Goal: Task Accomplishment & Management: Use online tool/utility

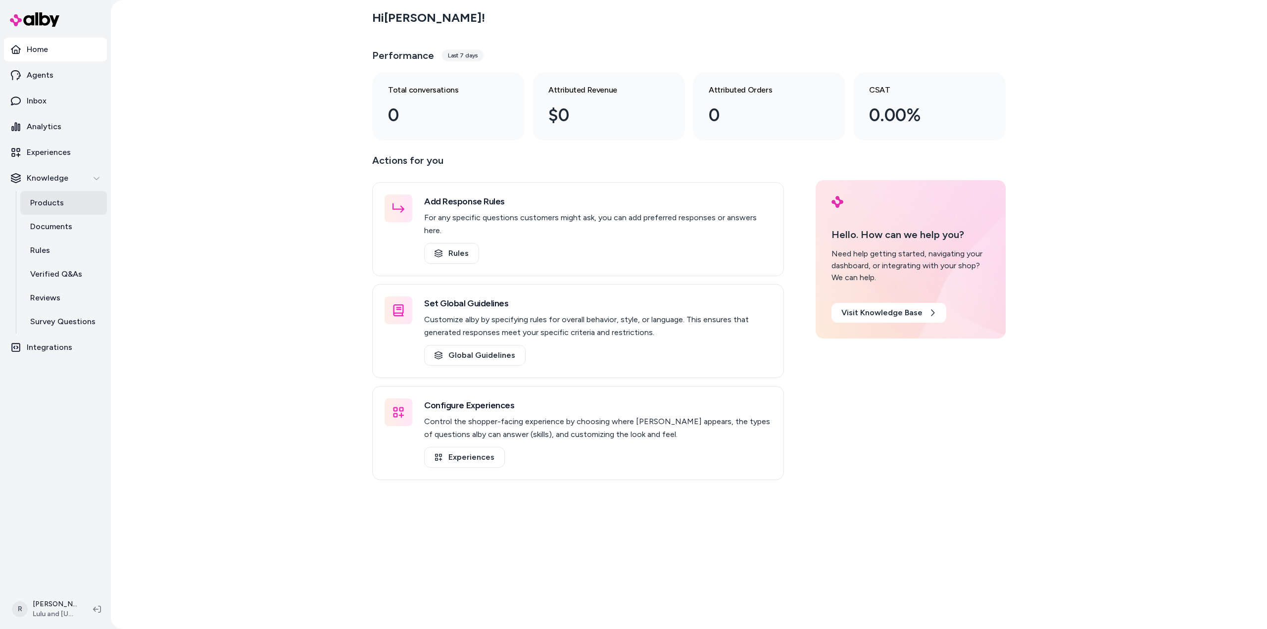
click at [47, 202] on p "Products" at bounding box center [47, 203] width 34 height 12
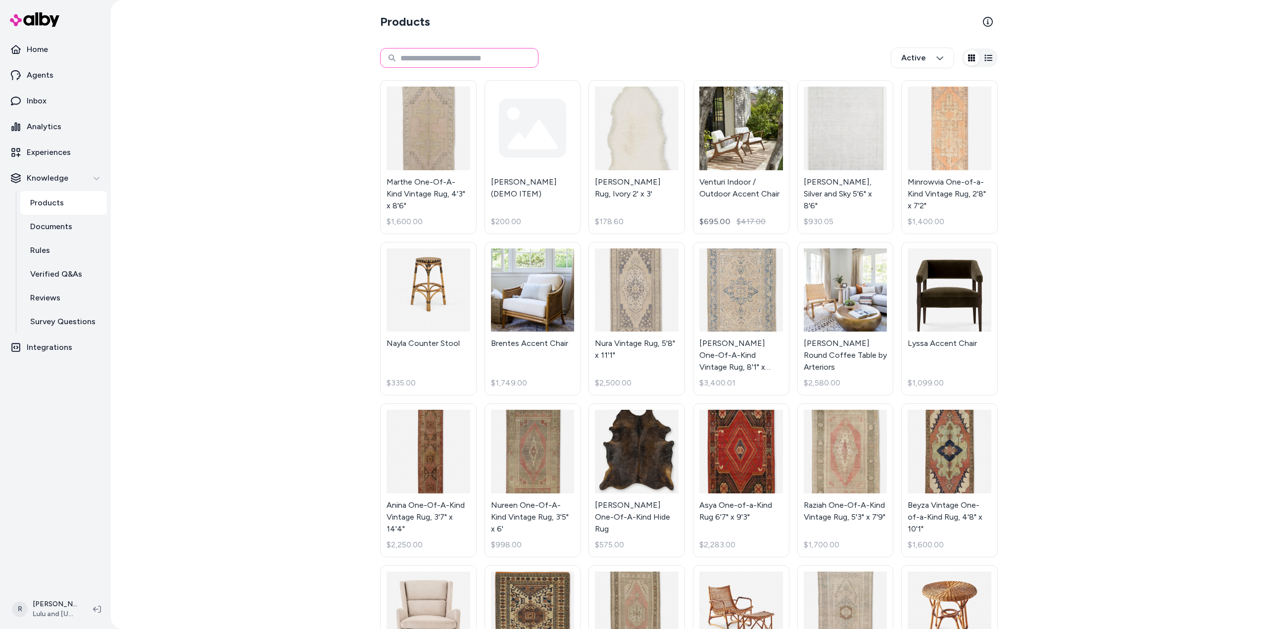
click at [469, 62] on input at bounding box center [459, 58] width 158 height 20
type input "********"
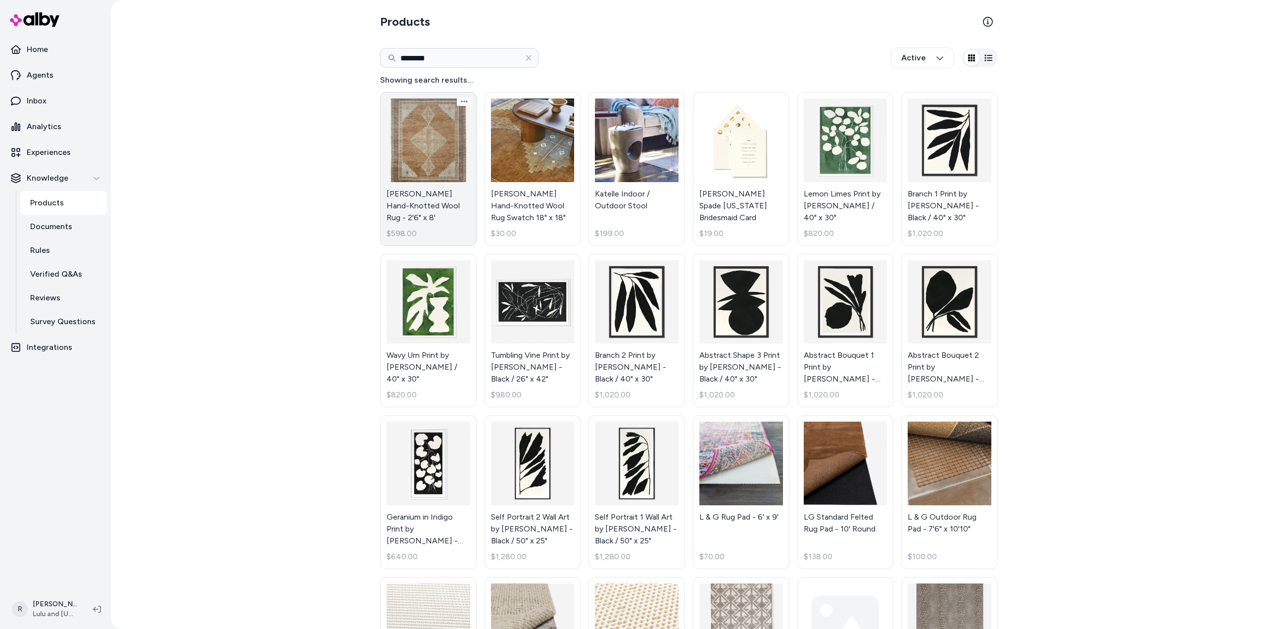
click at [425, 153] on link "[PERSON_NAME] Hand-Knotted Wool Rug - 2'6" x 8' $598.00" at bounding box center [428, 169] width 97 height 154
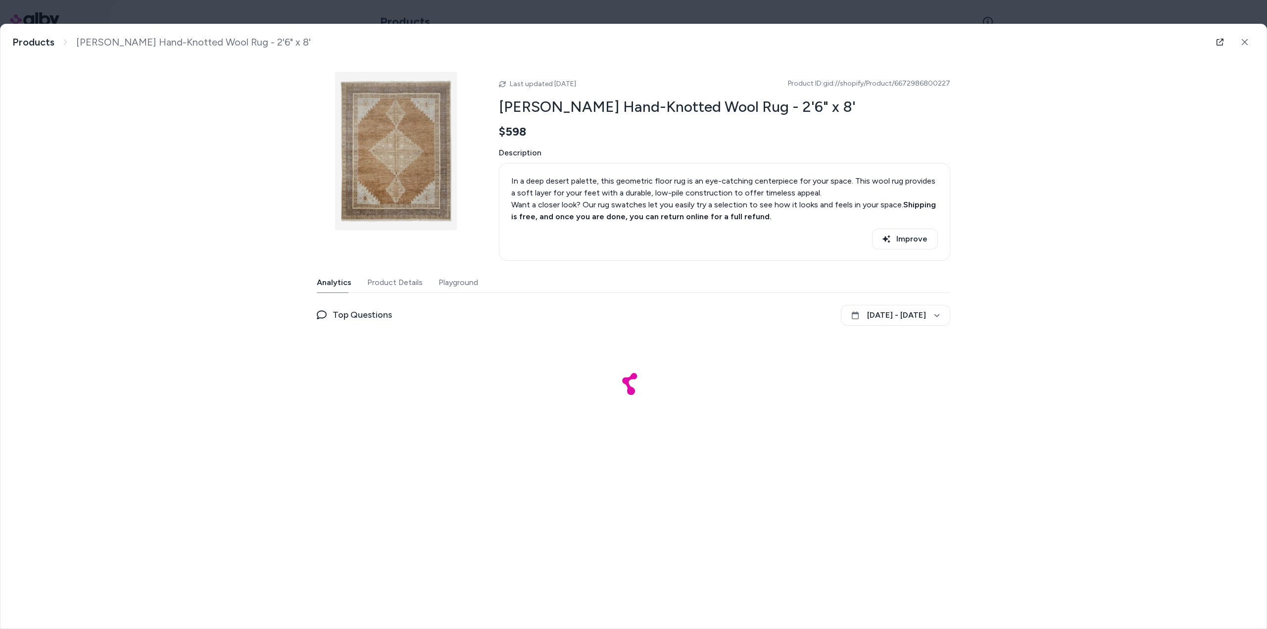
click at [411, 284] on button "Product Details" at bounding box center [394, 283] width 55 height 20
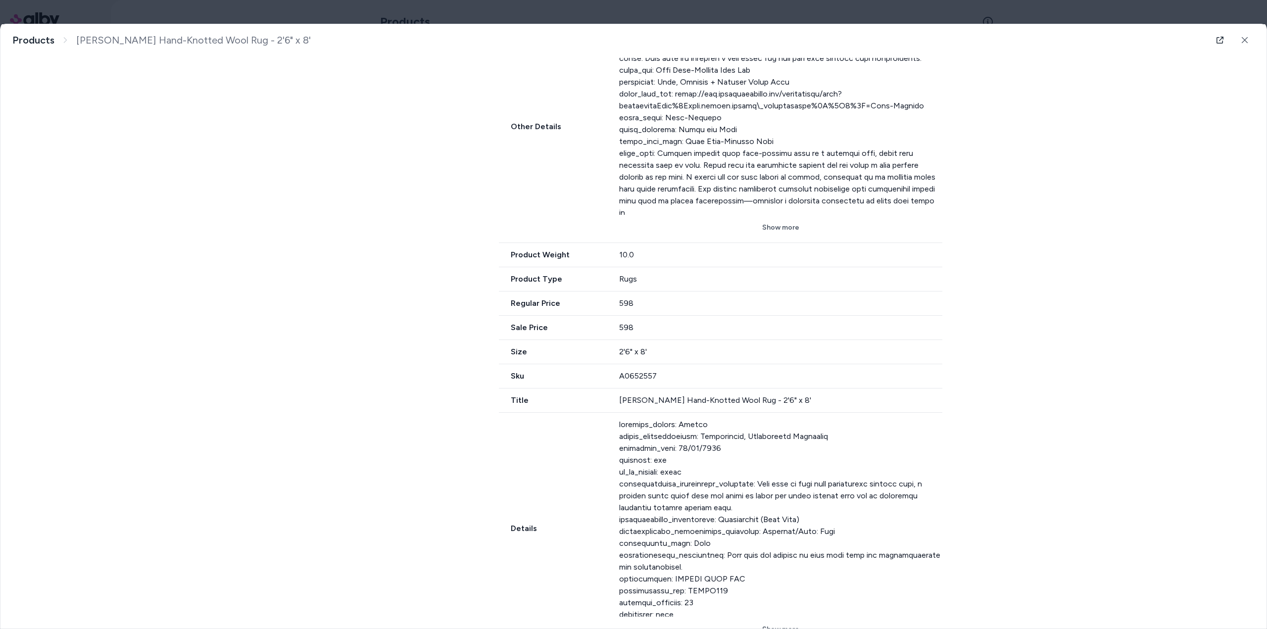
scroll to position [645, 0]
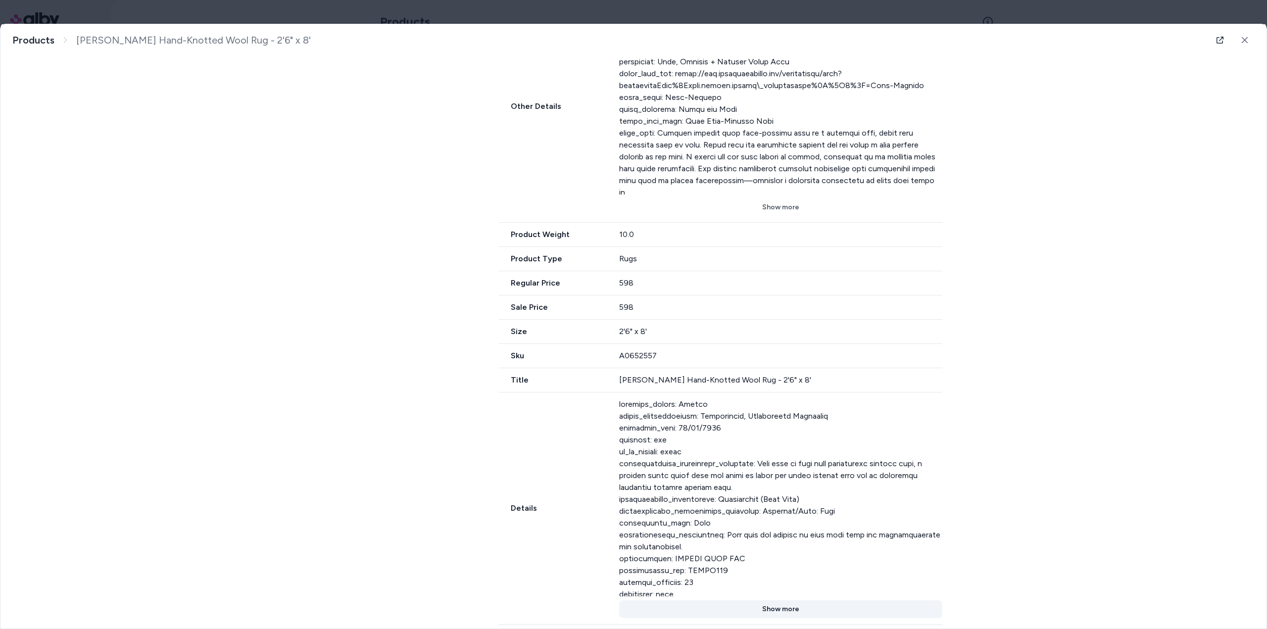
click at [784, 600] on button "Show more" at bounding box center [781, 609] width 324 height 18
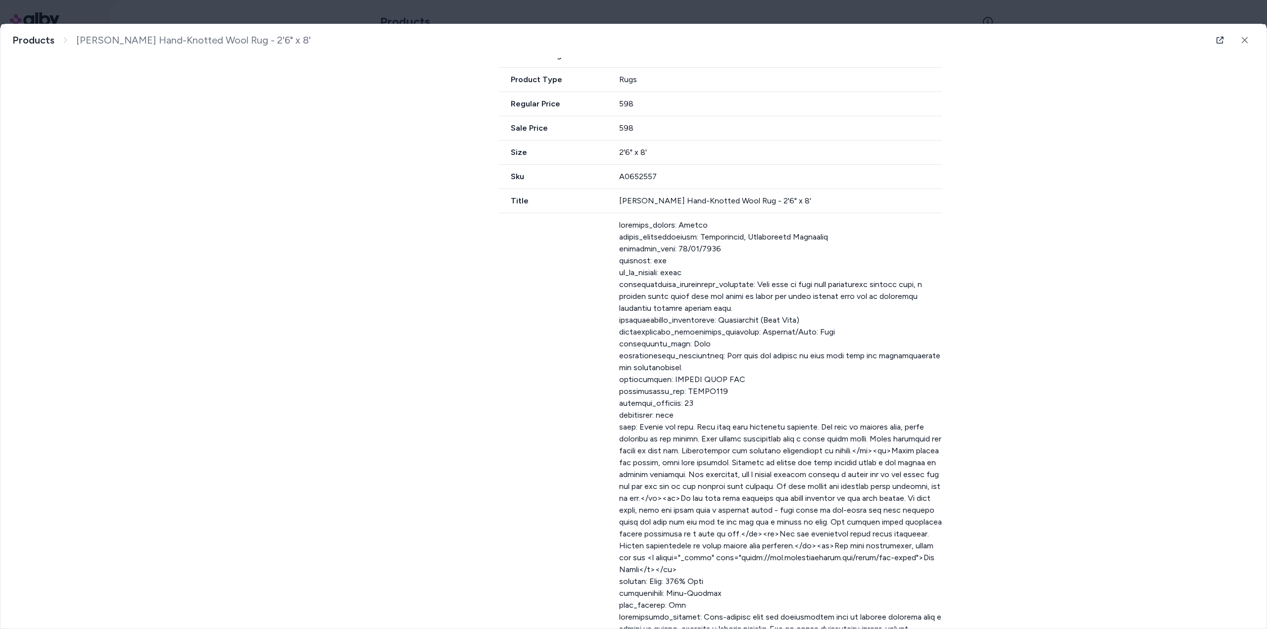
scroll to position [841, 0]
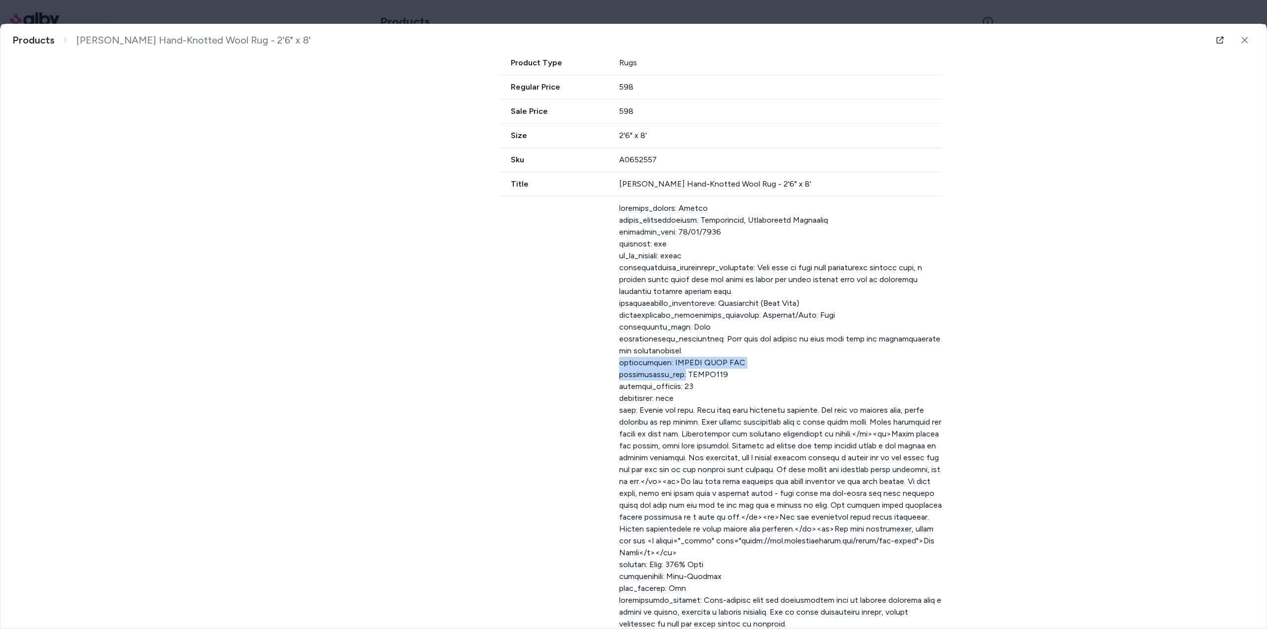
drag, startPoint x: 617, startPoint y: 350, endPoint x: 682, endPoint y: 358, distance: 65.3
copy div "manufacturer: ORIENT HOME TEX manufacturer_sku:"
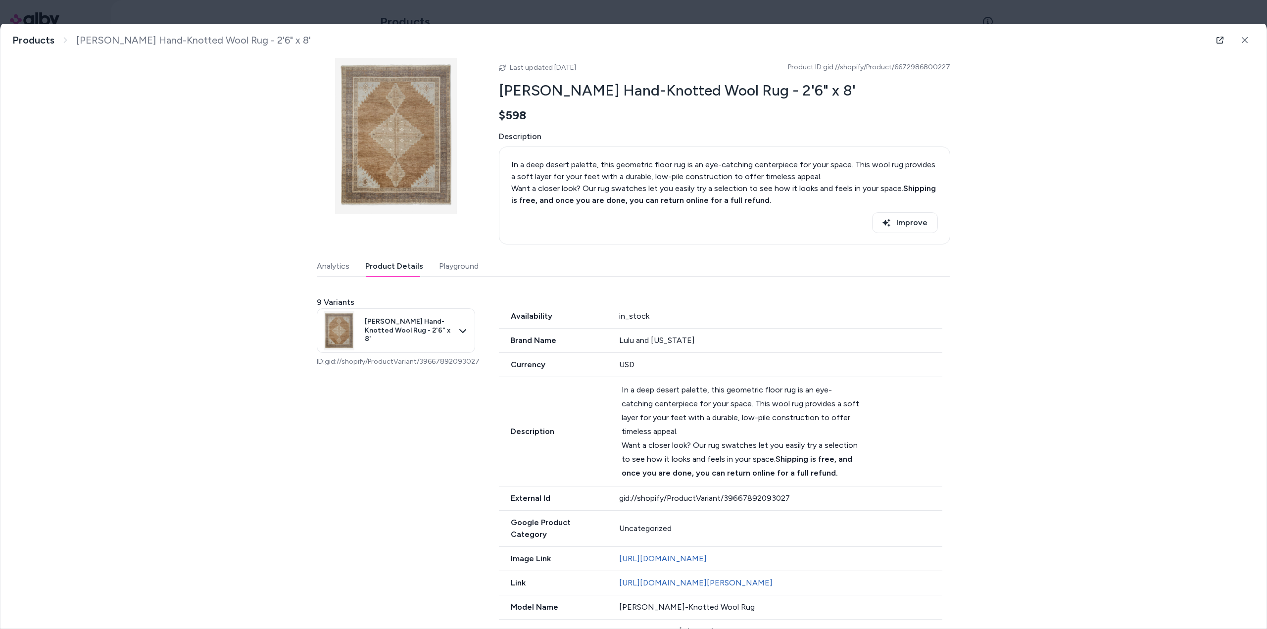
scroll to position [0, 0]
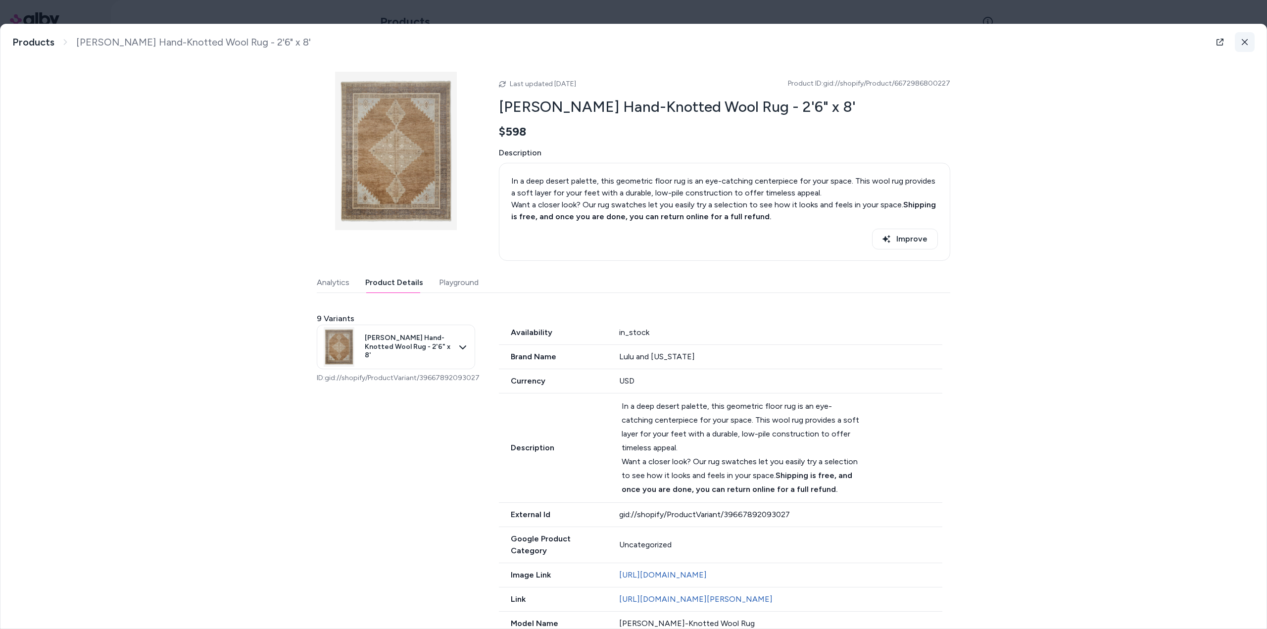
click at [1244, 42] on button at bounding box center [1245, 42] width 20 height 20
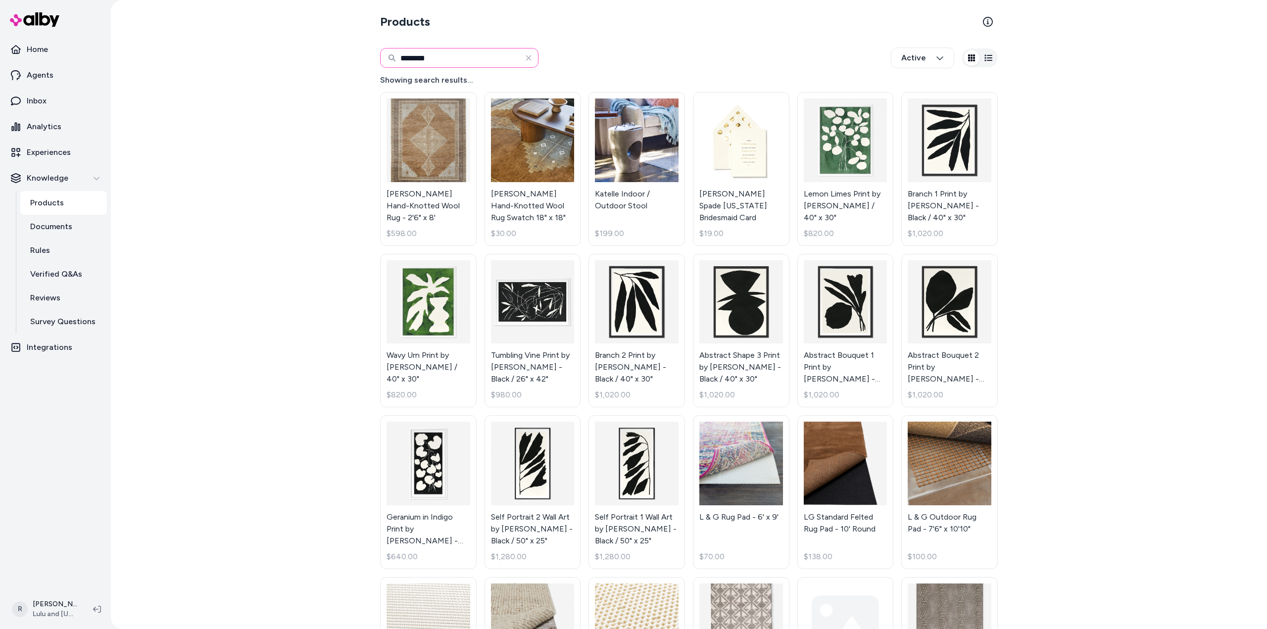
drag, startPoint x: 472, startPoint y: 54, endPoint x: 355, endPoint y: 58, distance: 116.9
click at [355, 58] on div "Products ******** Active Showing search results... [PERSON_NAME]-Knotted Wool R…" at bounding box center [689, 314] width 1156 height 629
type input "**********"
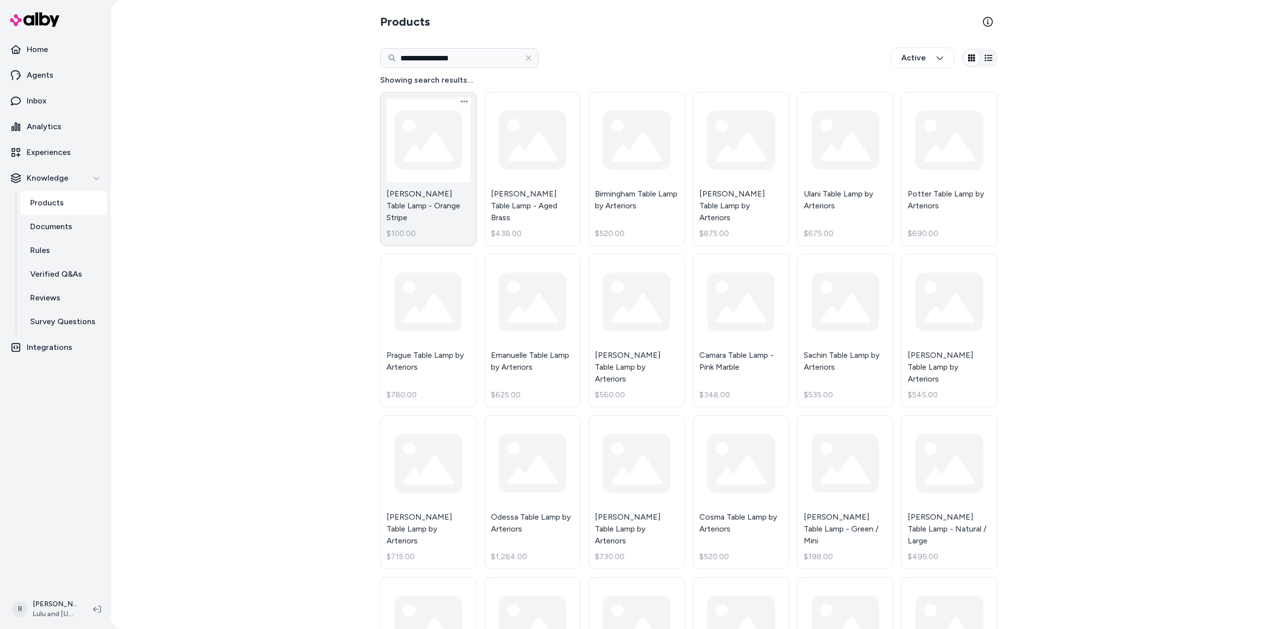
click at [436, 131] on link "[PERSON_NAME] Table Lamp - Orange Stripe $100.00" at bounding box center [428, 169] width 97 height 154
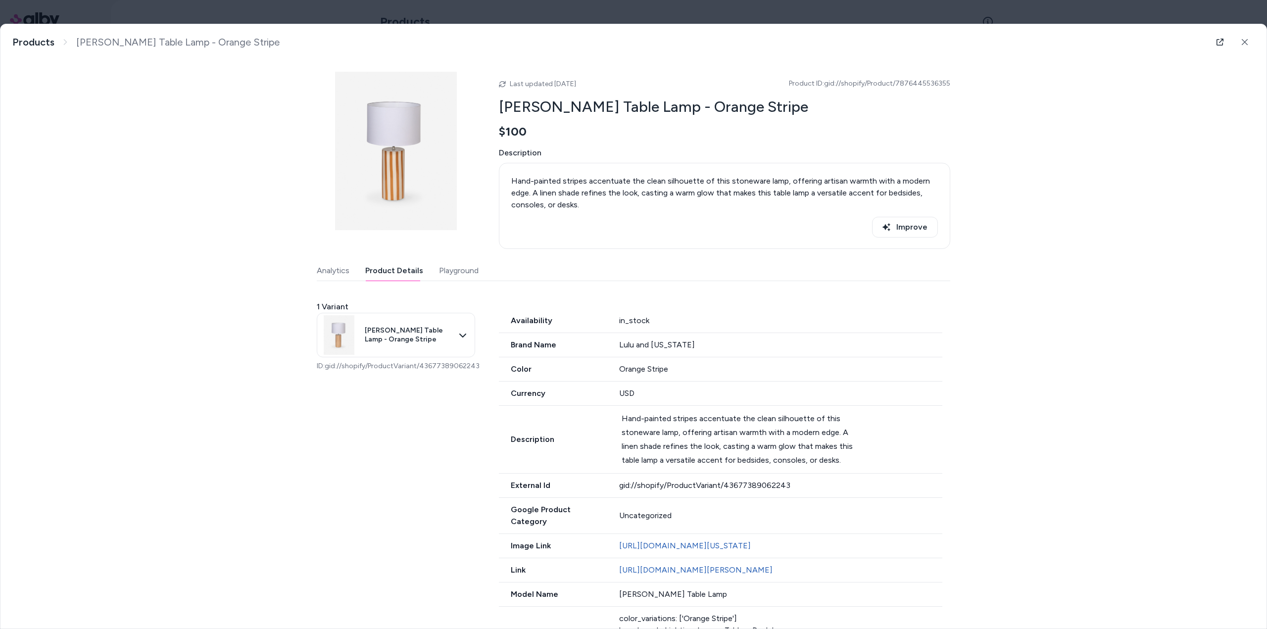
click at [393, 270] on button "Product Details" at bounding box center [394, 271] width 58 height 20
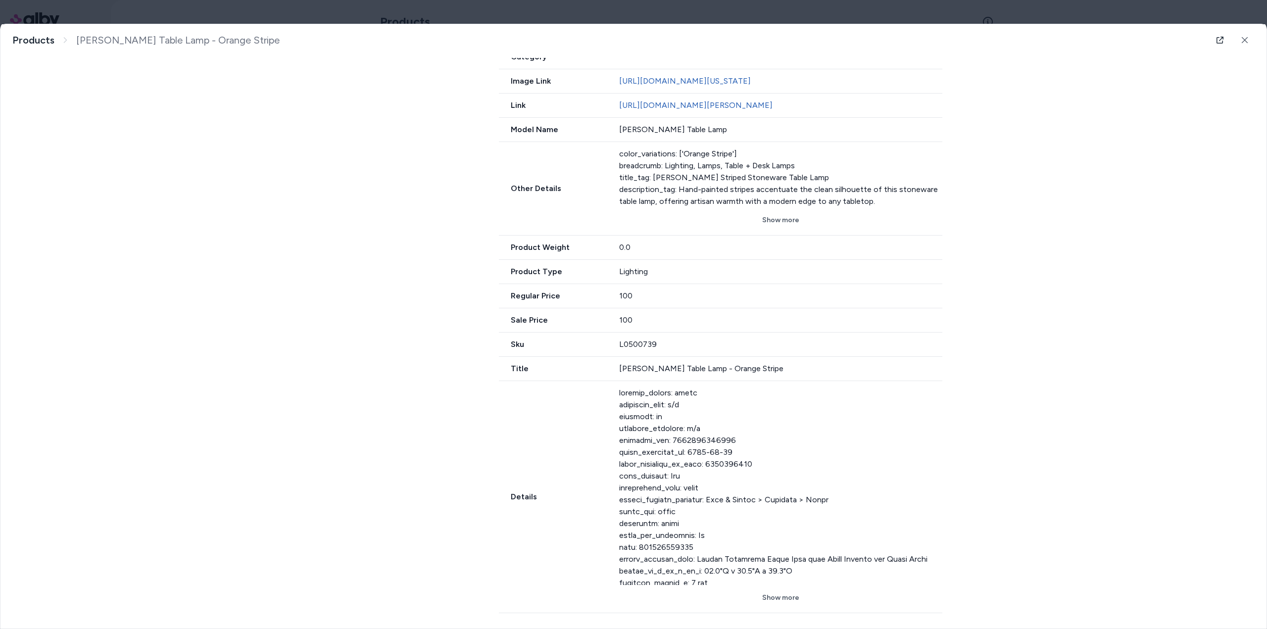
scroll to position [465, 0]
click at [775, 594] on button "Show more" at bounding box center [781, 597] width 324 height 18
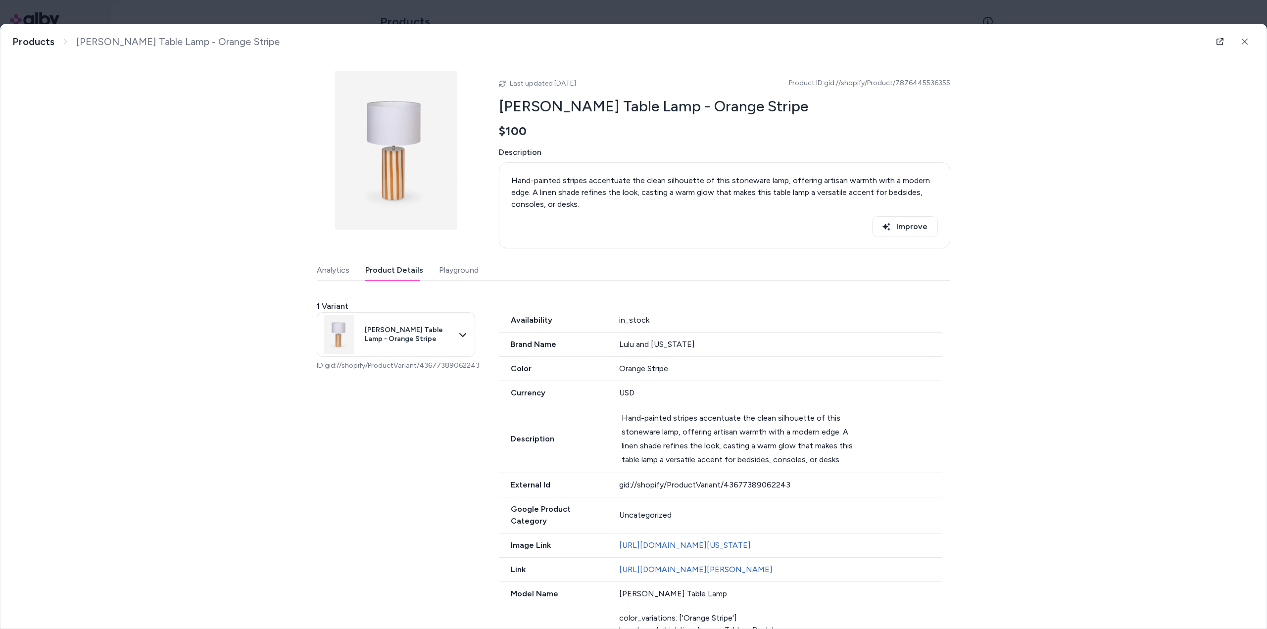
scroll to position [0, 0]
click at [1242, 44] on icon at bounding box center [1244, 42] width 7 height 7
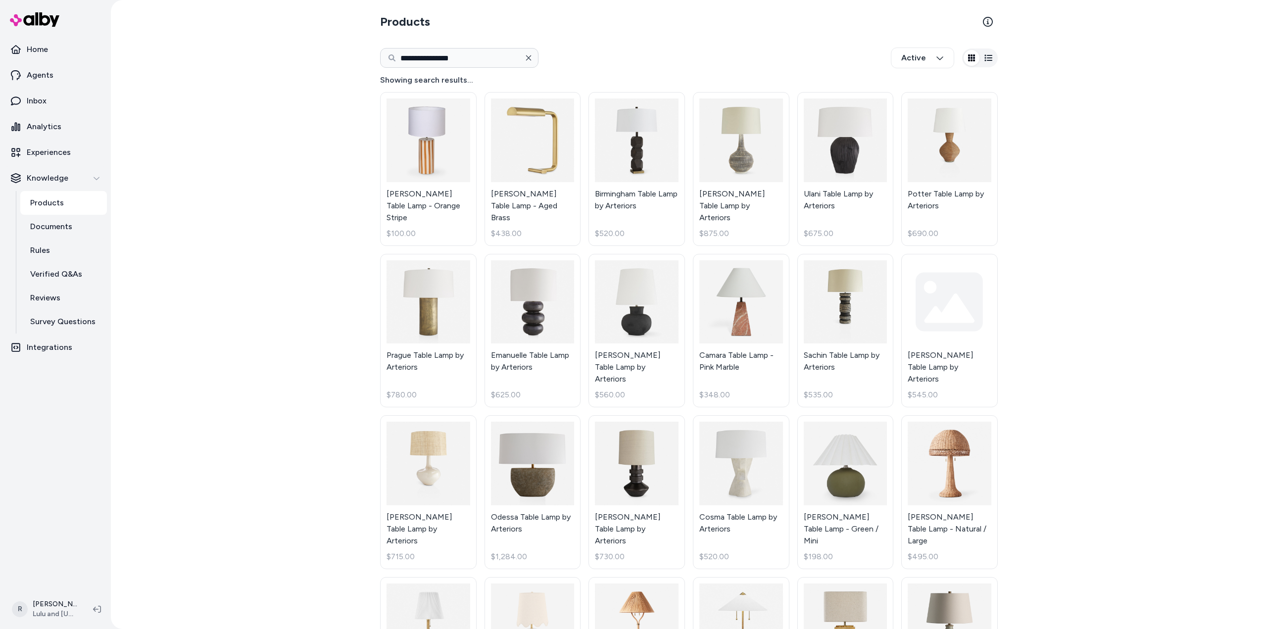
click at [526, 55] on icon "button" at bounding box center [529, 58] width 8 height 8
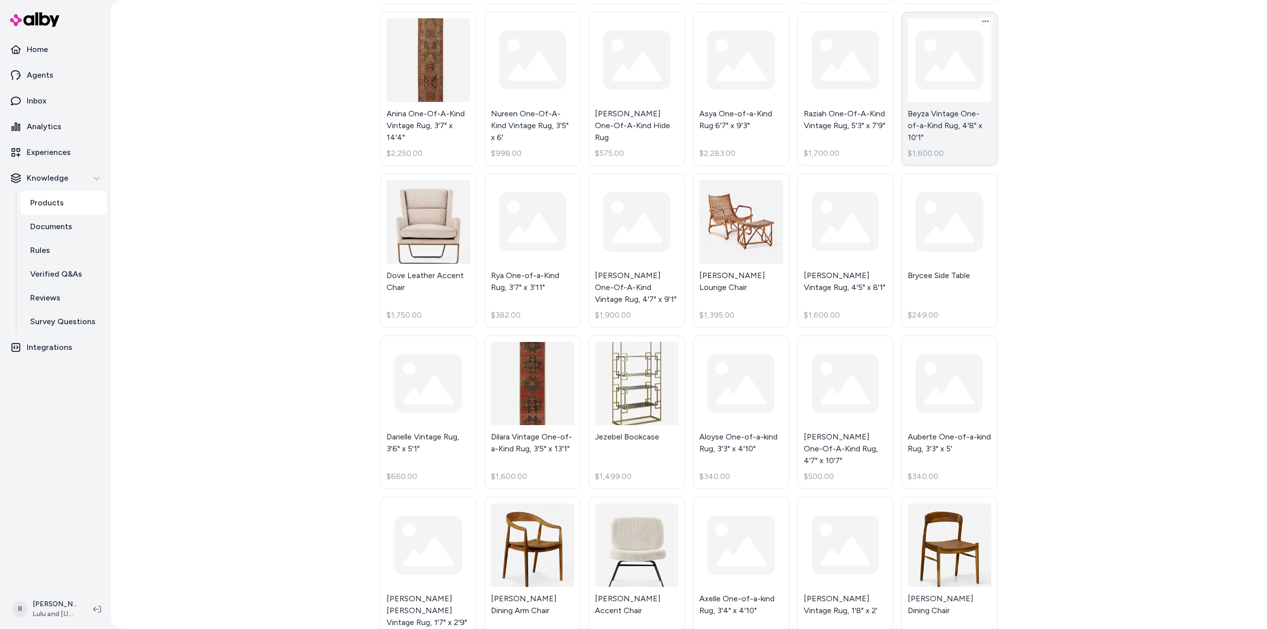
scroll to position [495, 0]
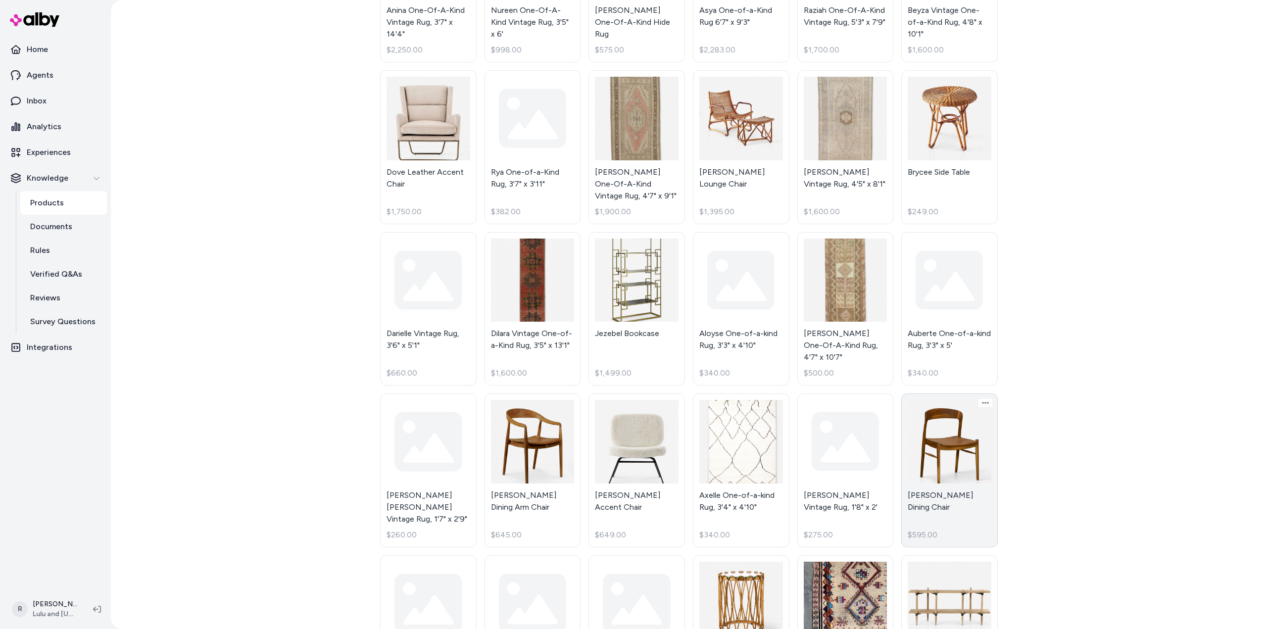
click at [957, 432] on link "[PERSON_NAME] Dining Chair $595.00" at bounding box center [949, 470] width 97 height 154
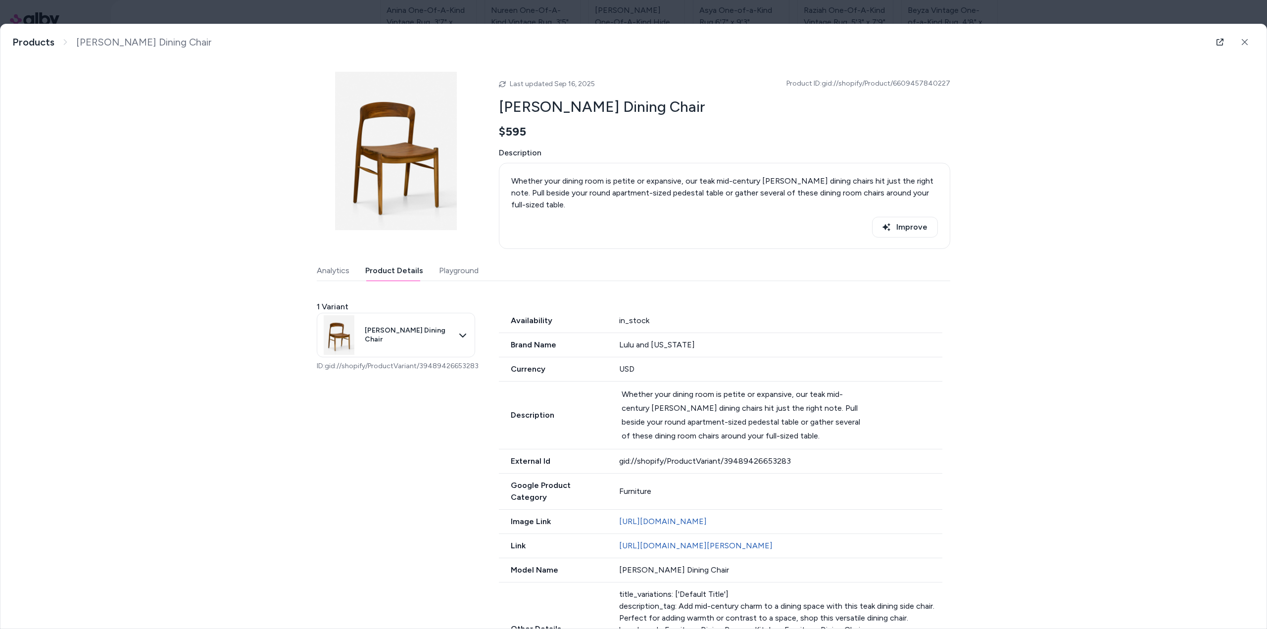
click at [386, 261] on button "Product Details" at bounding box center [394, 271] width 58 height 20
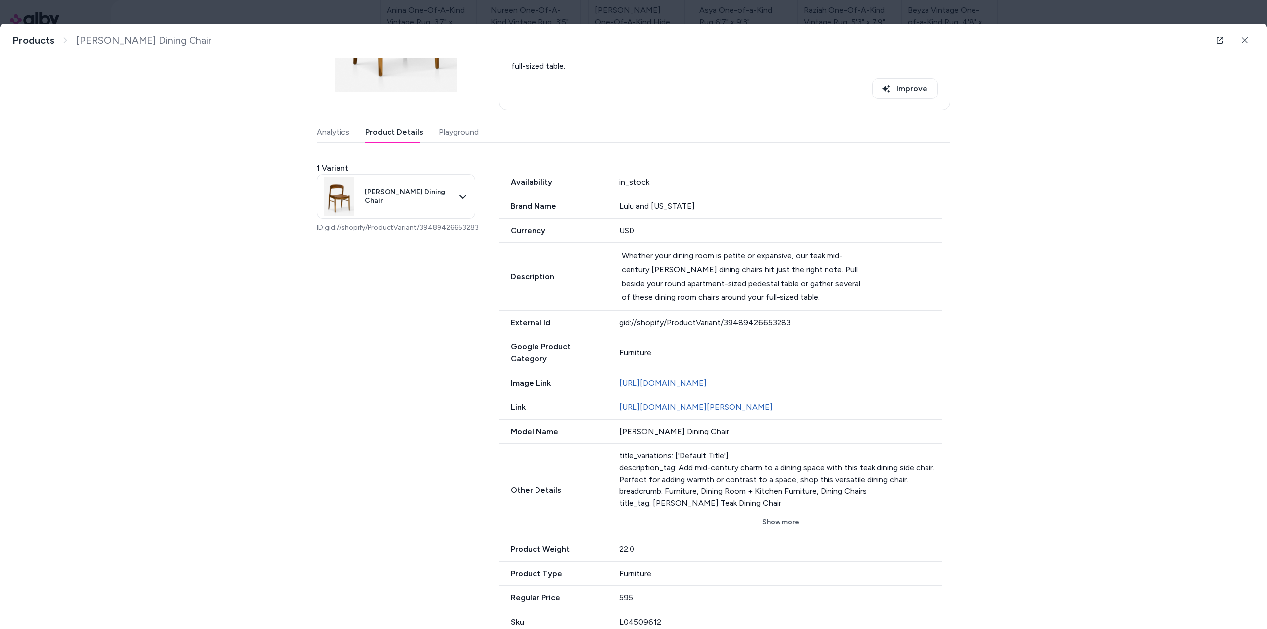
scroll to position [247, 0]
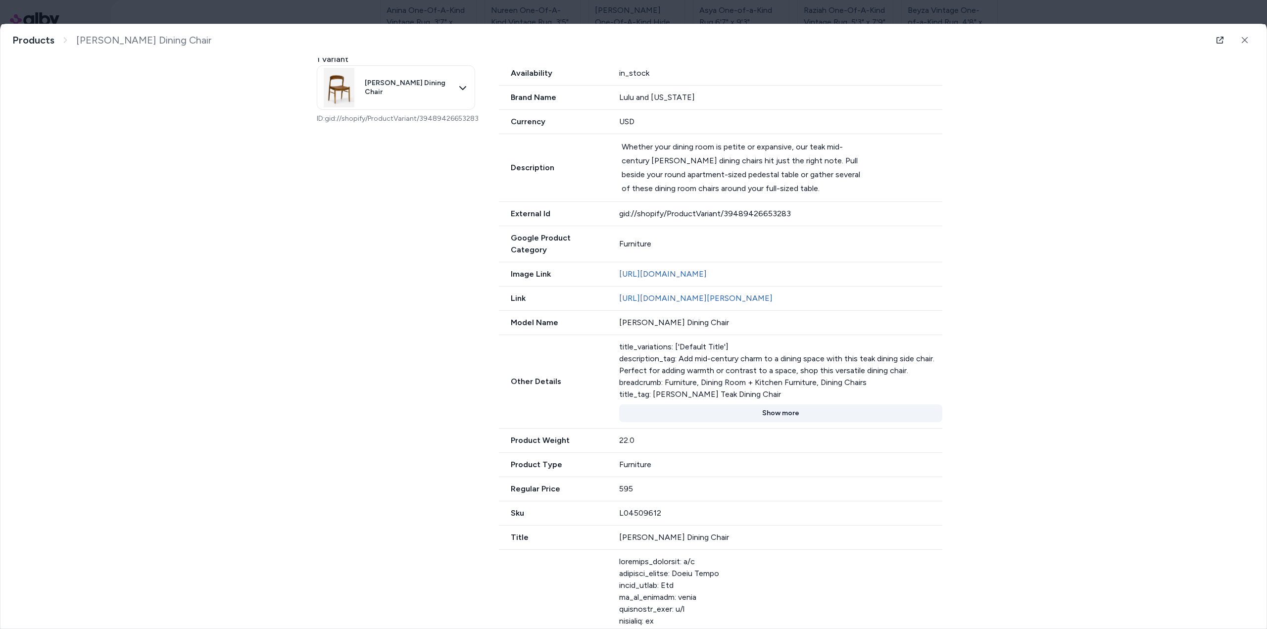
click at [779, 404] on button "Show more" at bounding box center [781, 413] width 324 height 18
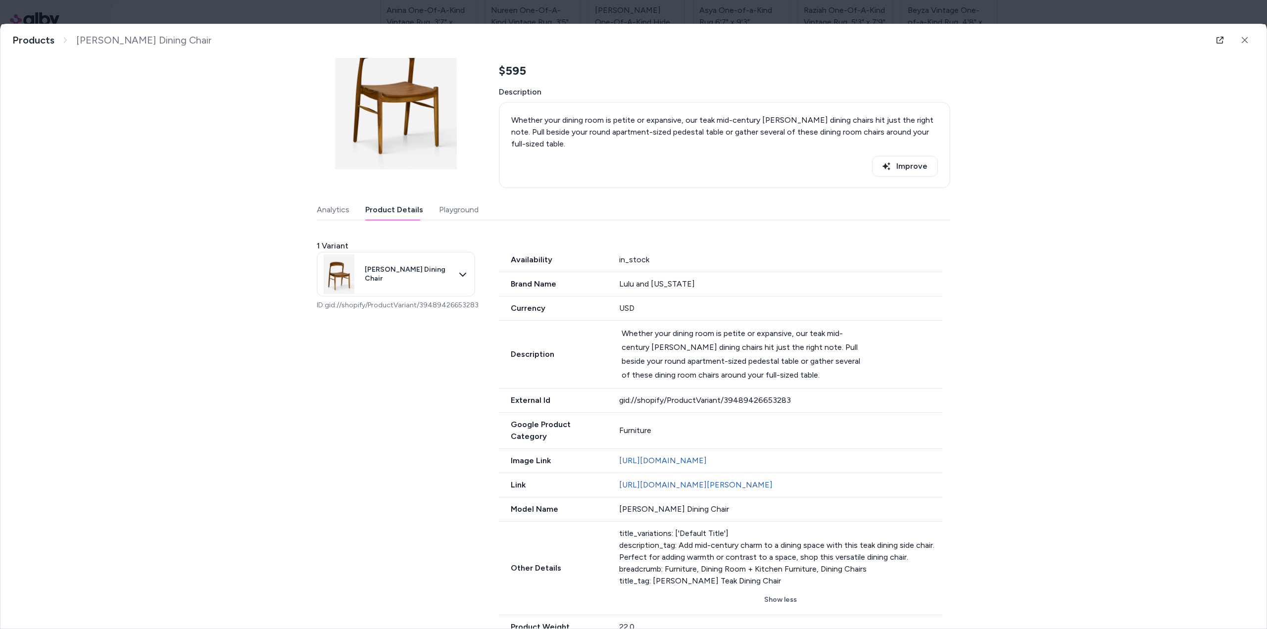
scroll to position [0, 0]
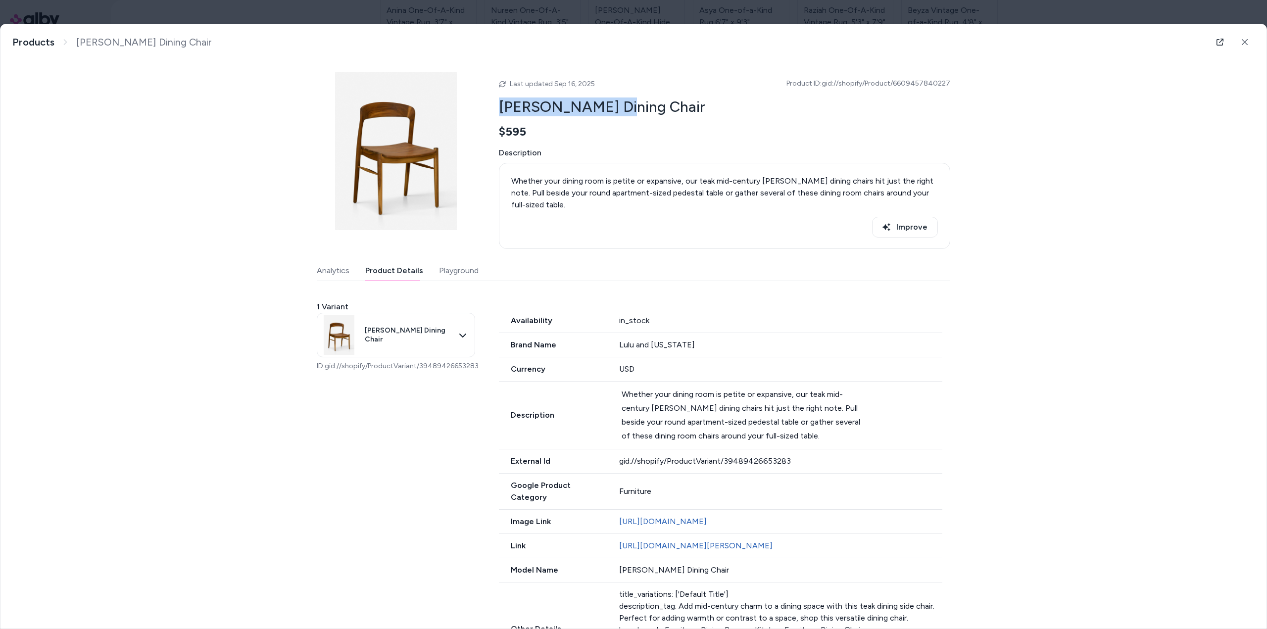
drag, startPoint x: 495, startPoint y: 102, endPoint x: 600, endPoint y: 108, distance: 104.6
click at [600, 108] on div "Last updated [DATE] Product ID: gid://shopify/Product/6609457840227 [PERSON_NAM…" at bounding box center [634, 160] width 634 height 177
copy h2 "[PERSON_NAME] Dining Chair"
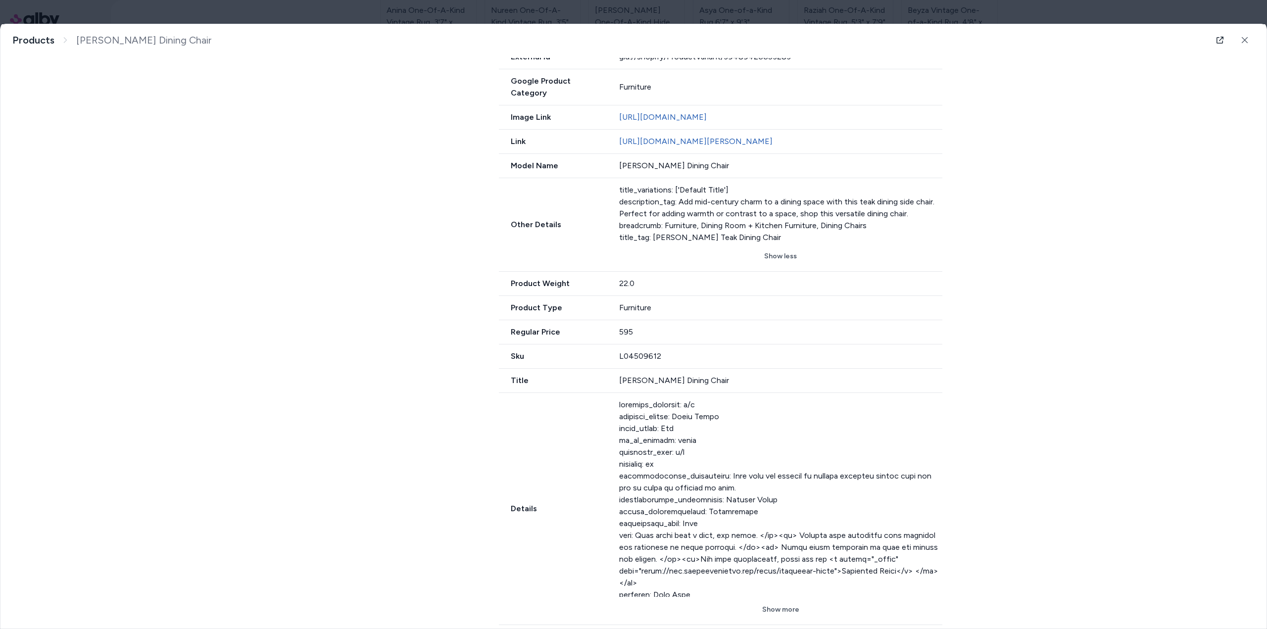
scroll to position [405, 0]
click at [780, 600] on button "Show more" at bounding box center [781, 609] width 324 height 18
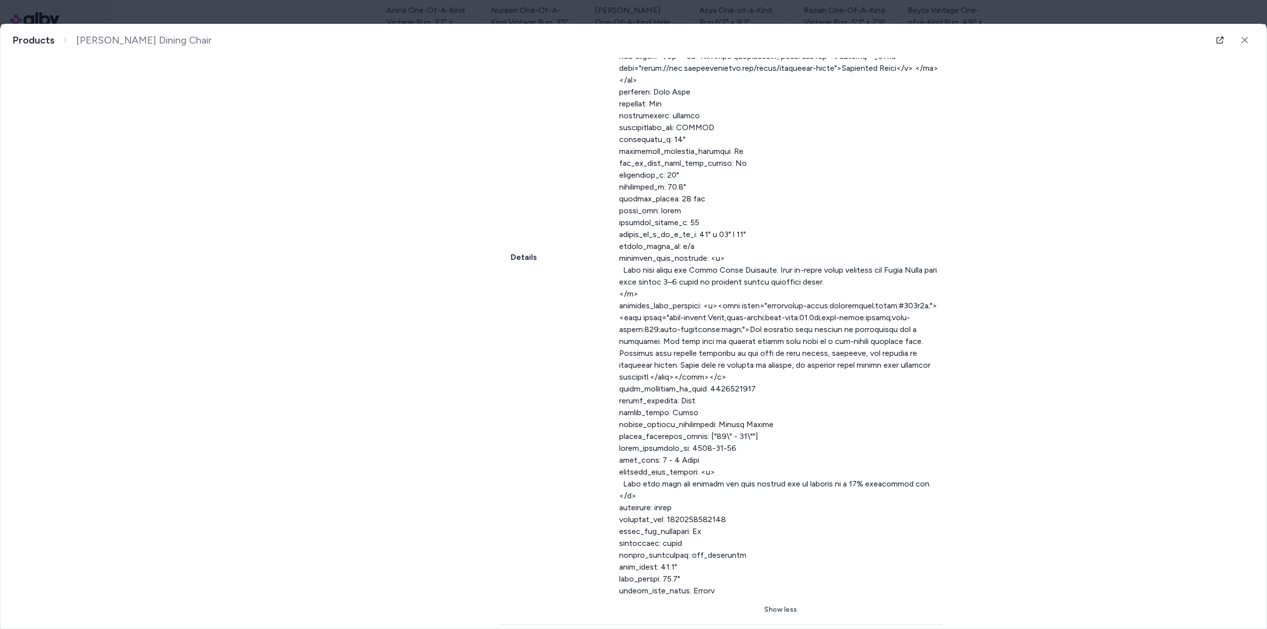
scroll to position [908, 0]
click at [1241, 40] on icon at bounding box center [1244, 40] width 7 height 7
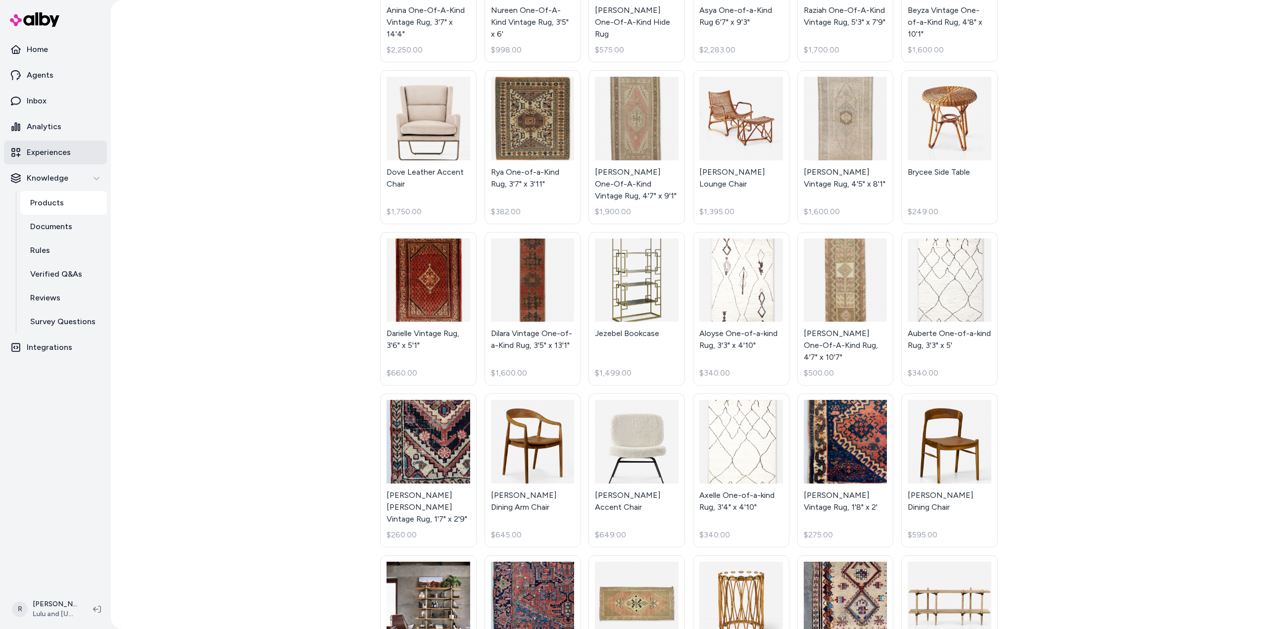
click at [53, 148] on p "Experiences" at bounding box center [49, 152] width 44 height 12
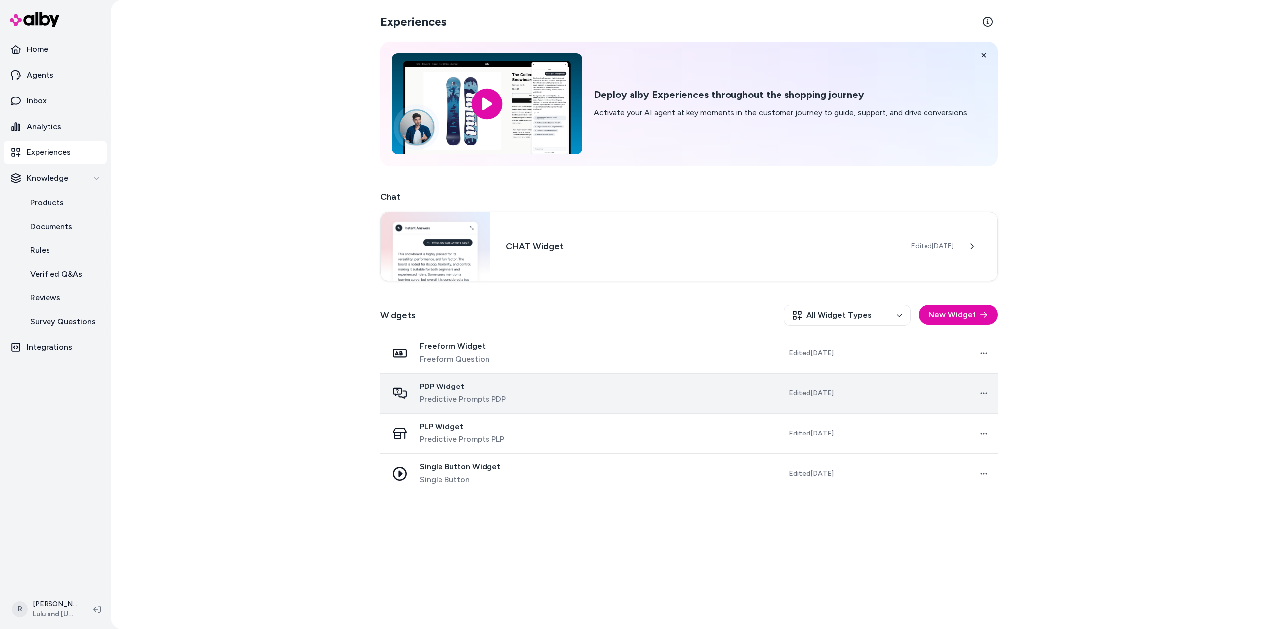
click at [441, 386] on span "PDP Widget" at bounding box center [463, 387] width 86 height 10
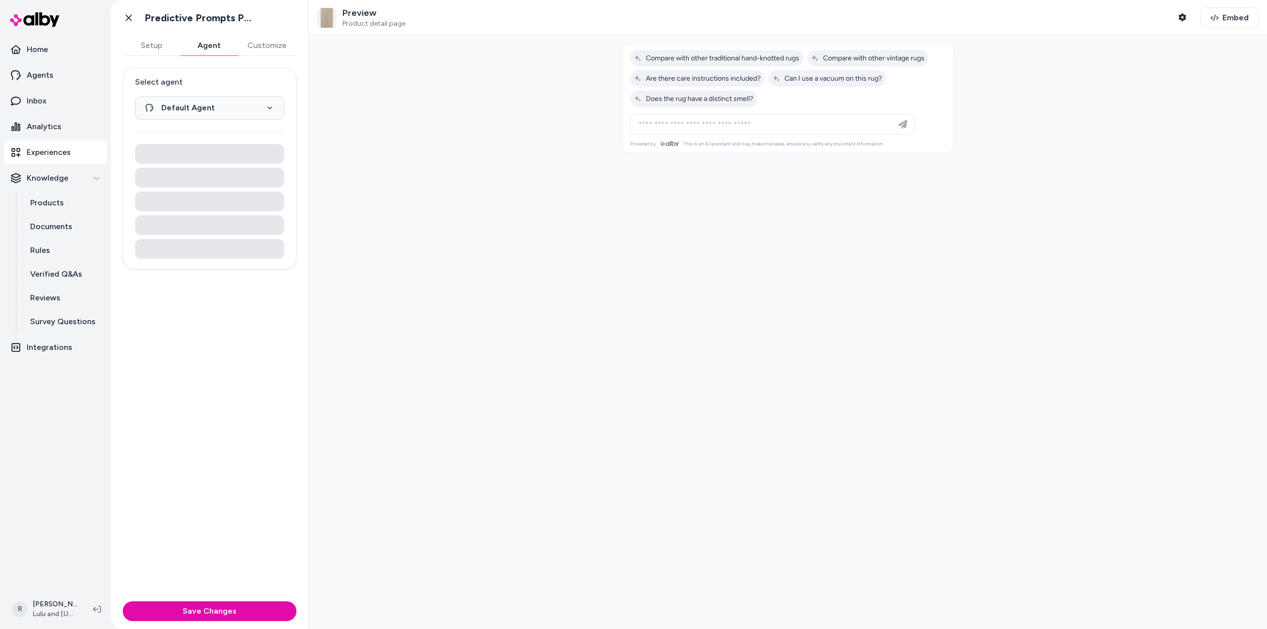
click at [212, 46] on button "Agent" at bounding box center [208, 46] width 57 height 20
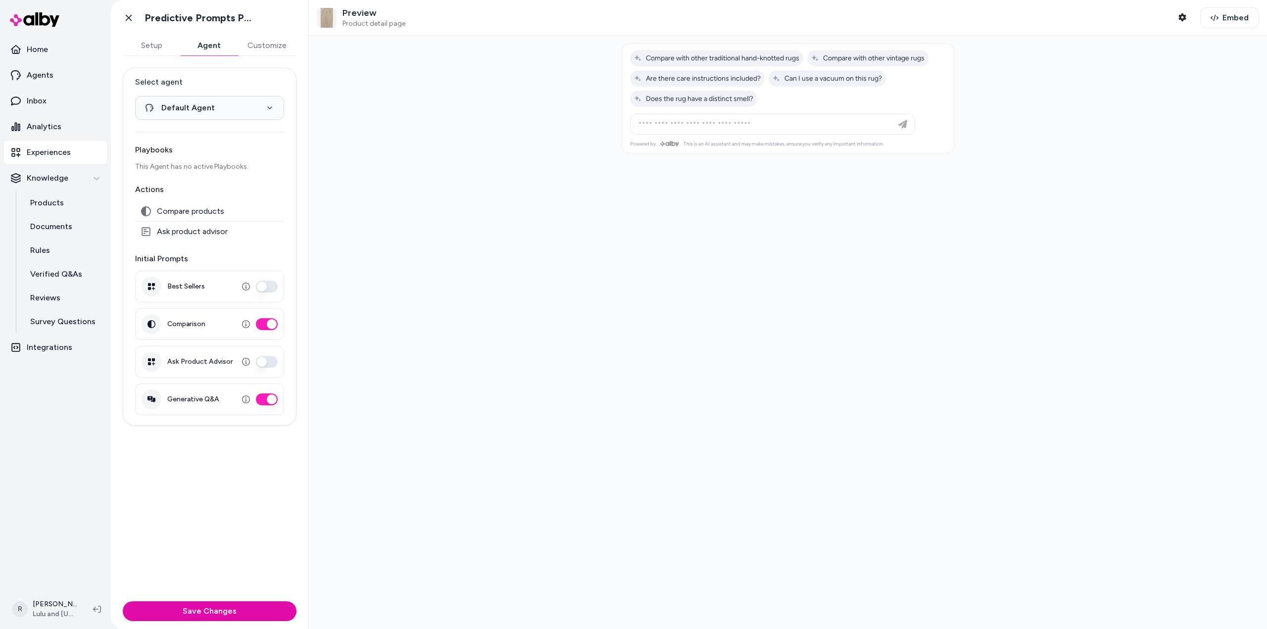
click at [258, 287] on button "Best Sellers" at bounding box center [267, 287] width 22 height 12
click at [273, 287] on button "Best Sellers" at bounding box center [267, 287] width 22 height 12
click at [261, 365] on button "Ask Product Advisor" at bounding box center [267, 362] width 22 height 12
click at [210, 110] on html "**********" at bounding box center [633, 314] width 1267 height 629
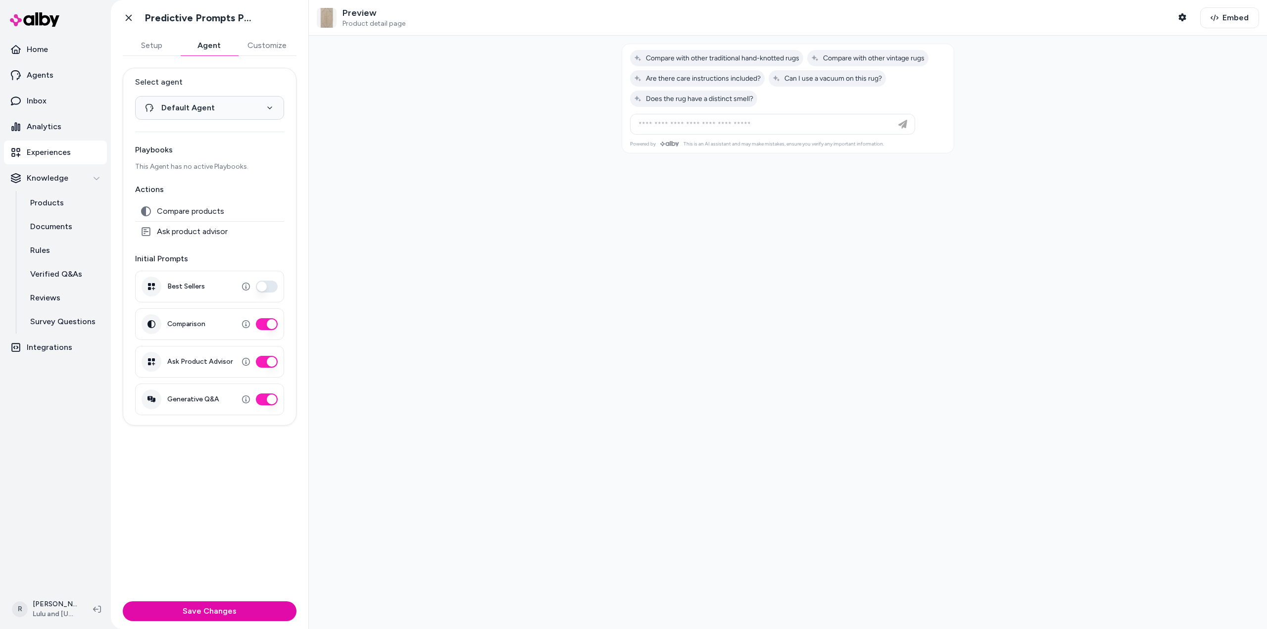
click at [273, 362] on button "Ask Product Advisor" at bounding box center [267, 362] width 22 height 12
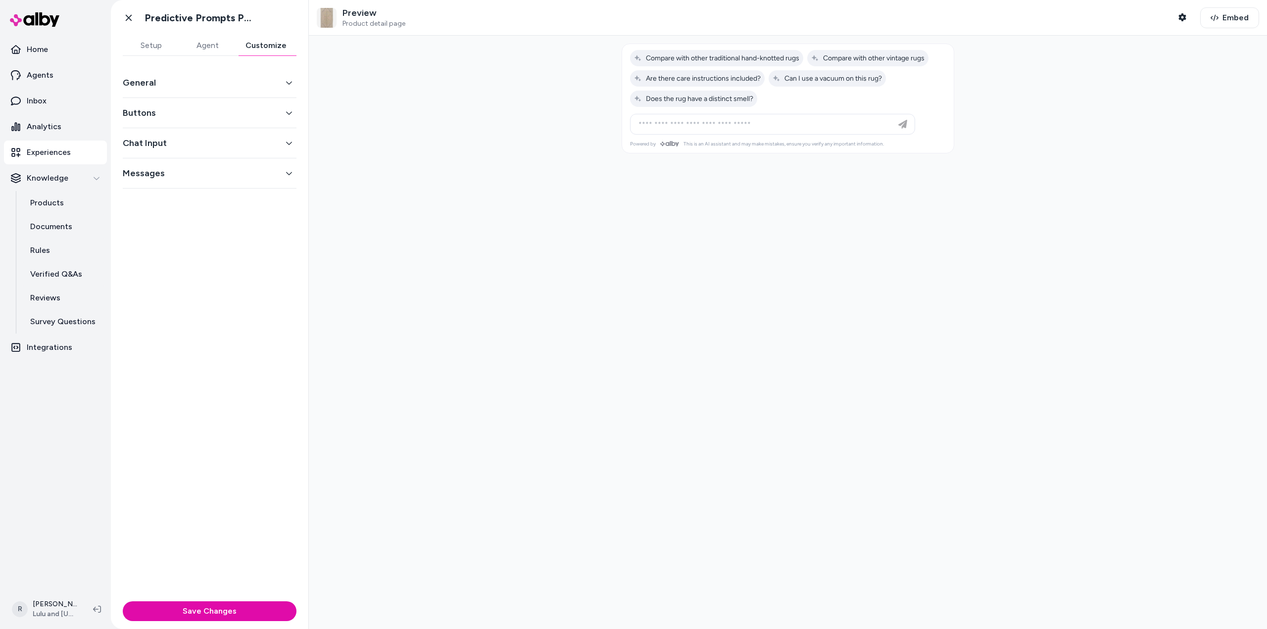
click at [263, 45] on button "Customize" at bounding box center [266, 46] width 61 height 20
click at [287, 82] on icon "button" at bounding box center [289, 82] width 7 height 7
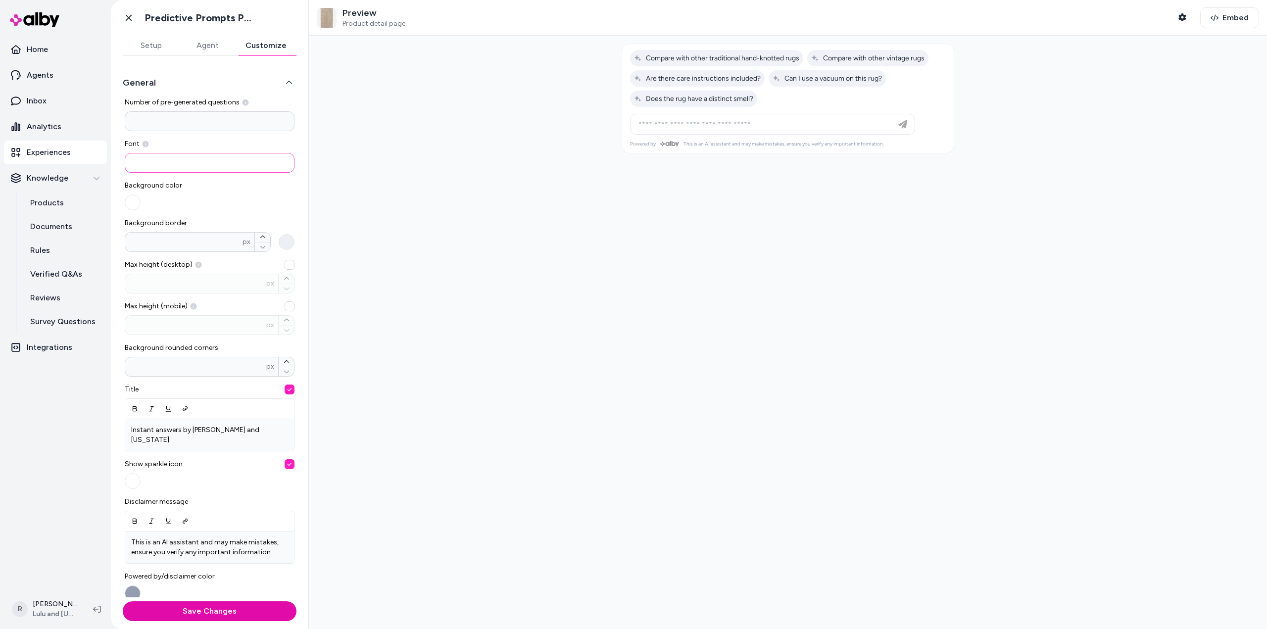
click at [207, 165] on input at bounding box center [210, 163] width 170 height 20
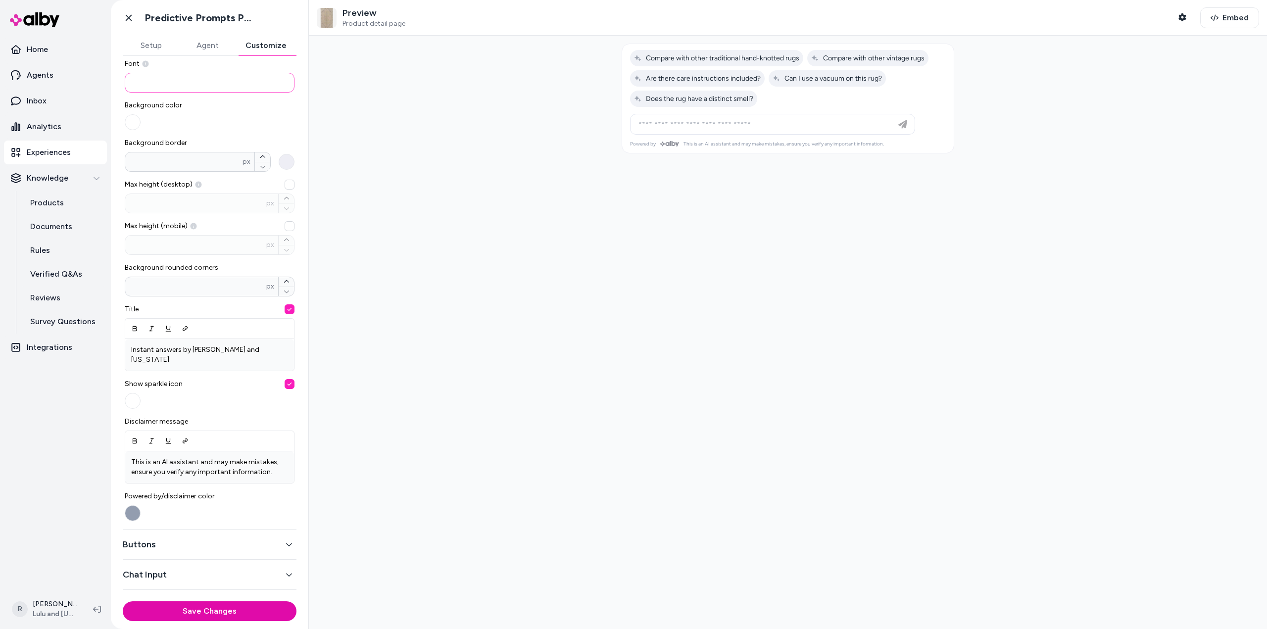
scroll to position [93, 0]
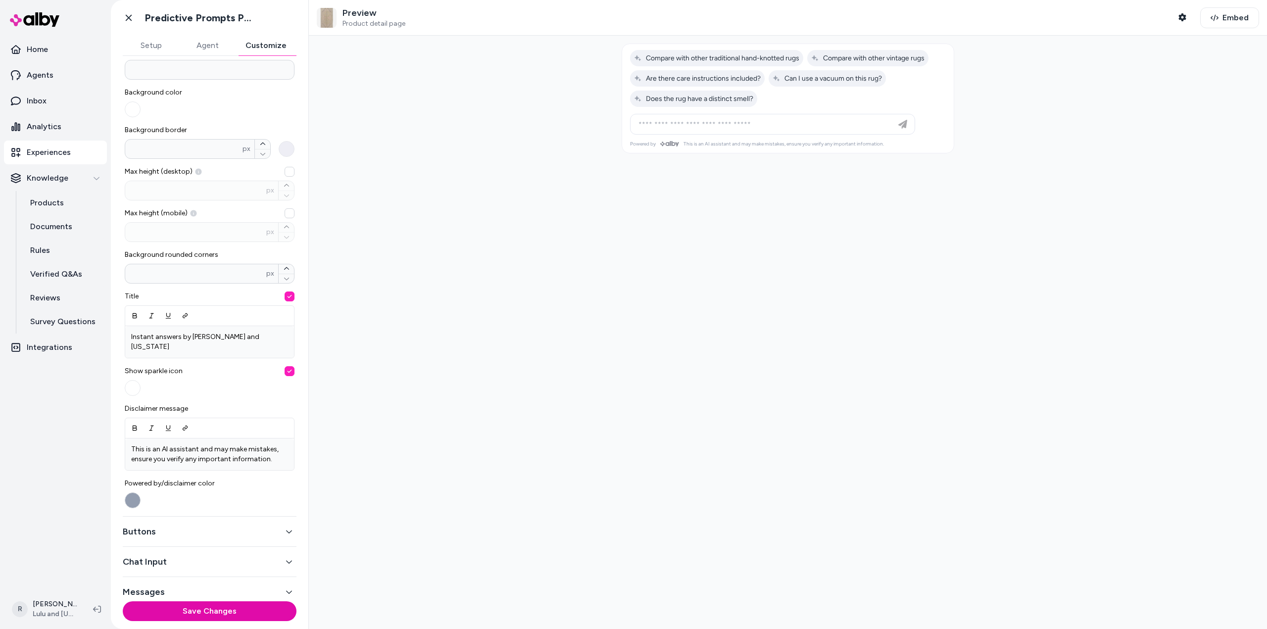
click at [131, 492] on button "Powered by/disclaimer color" at bounding box center [133, 500] width 16 height 16
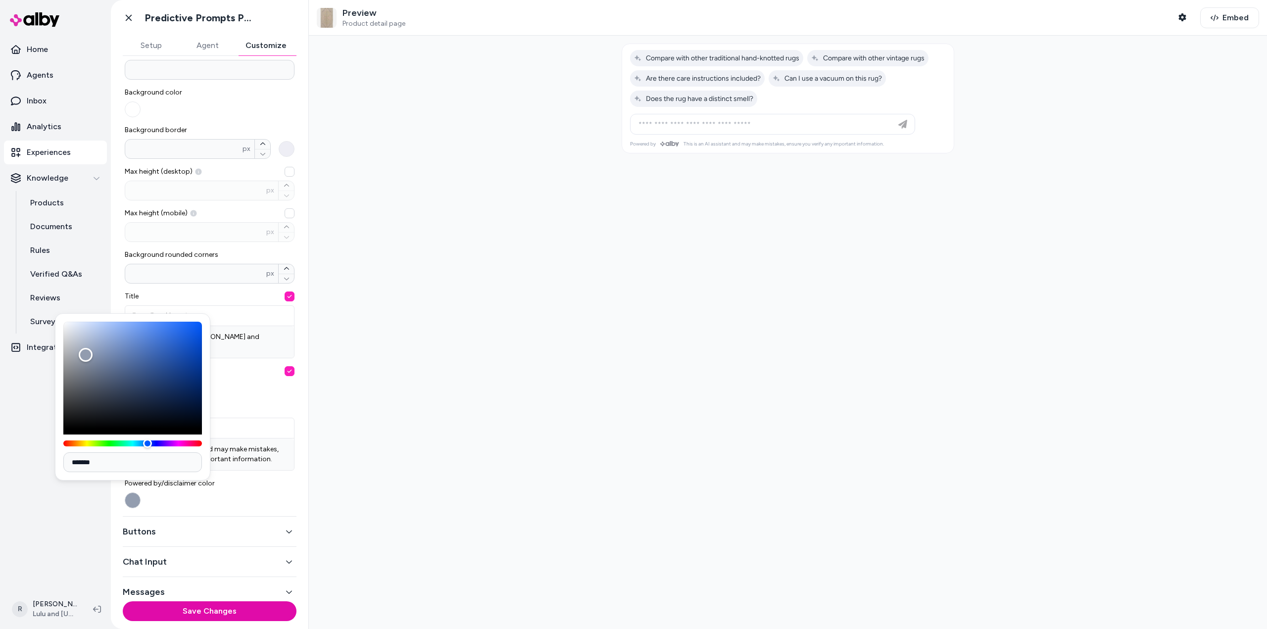
click at [131, 492] on button "Powered by/disclaimer color" at bounding box center [133, 500] width 16 height 16
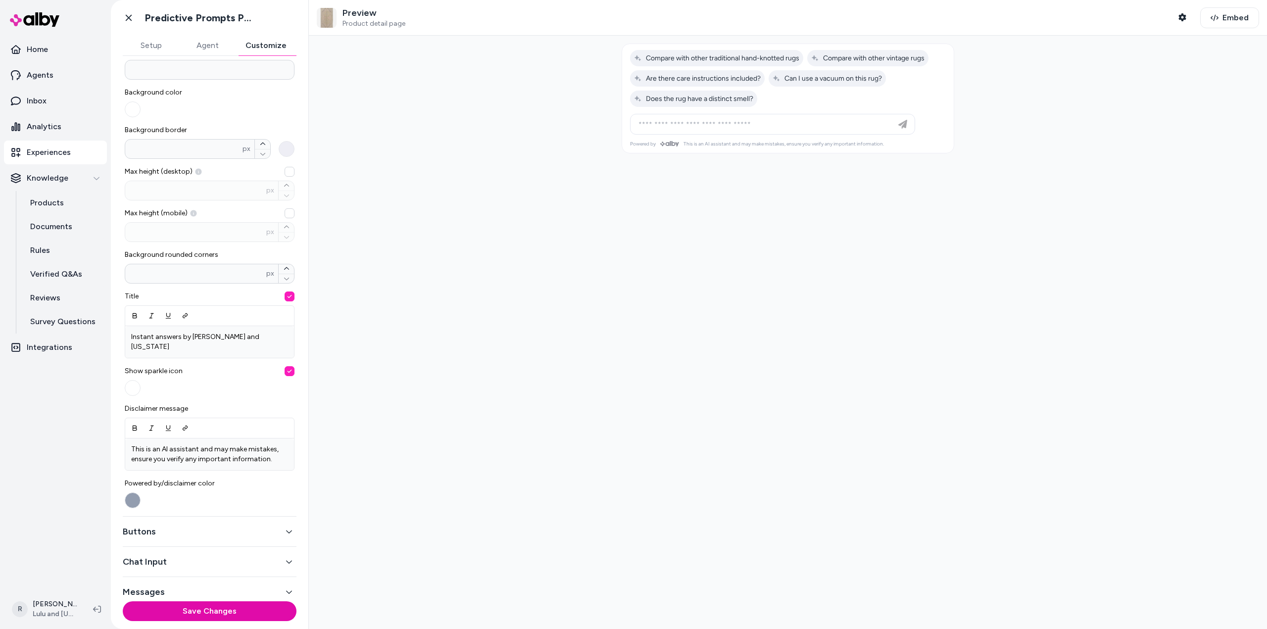
click at [286, 528] on icon "button" at bounding box center [289, 531] width 7 height 7
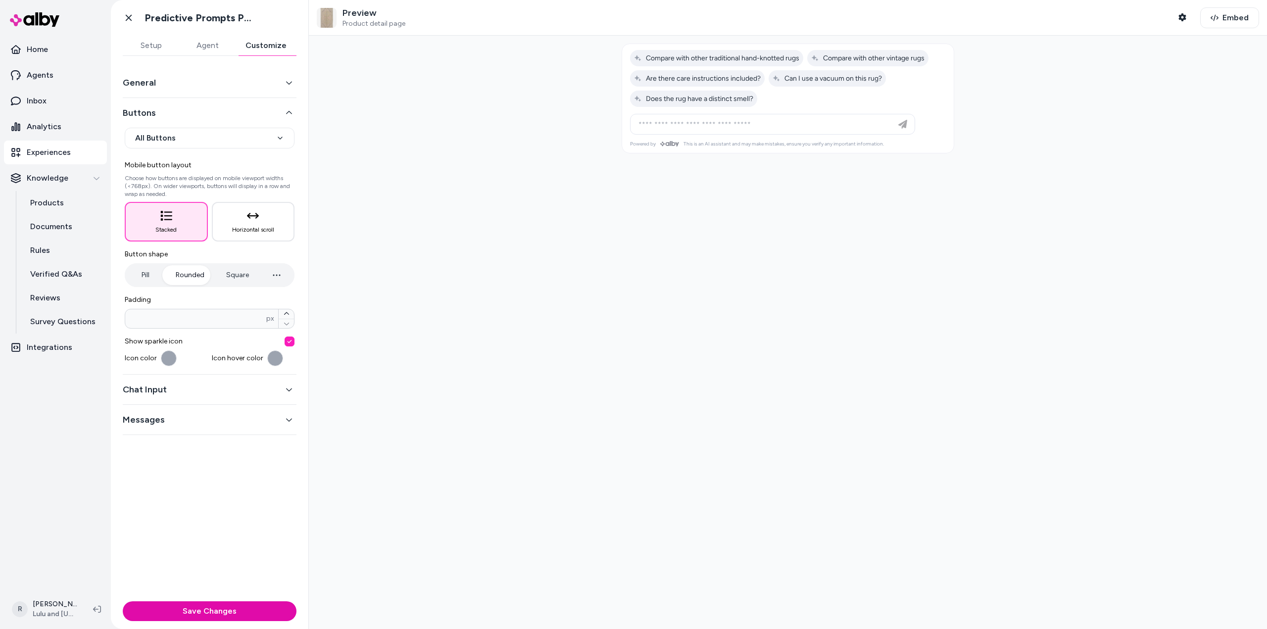
click at [291, 389] on icon "button" at bounding box center [289, 390] width 6 height 3
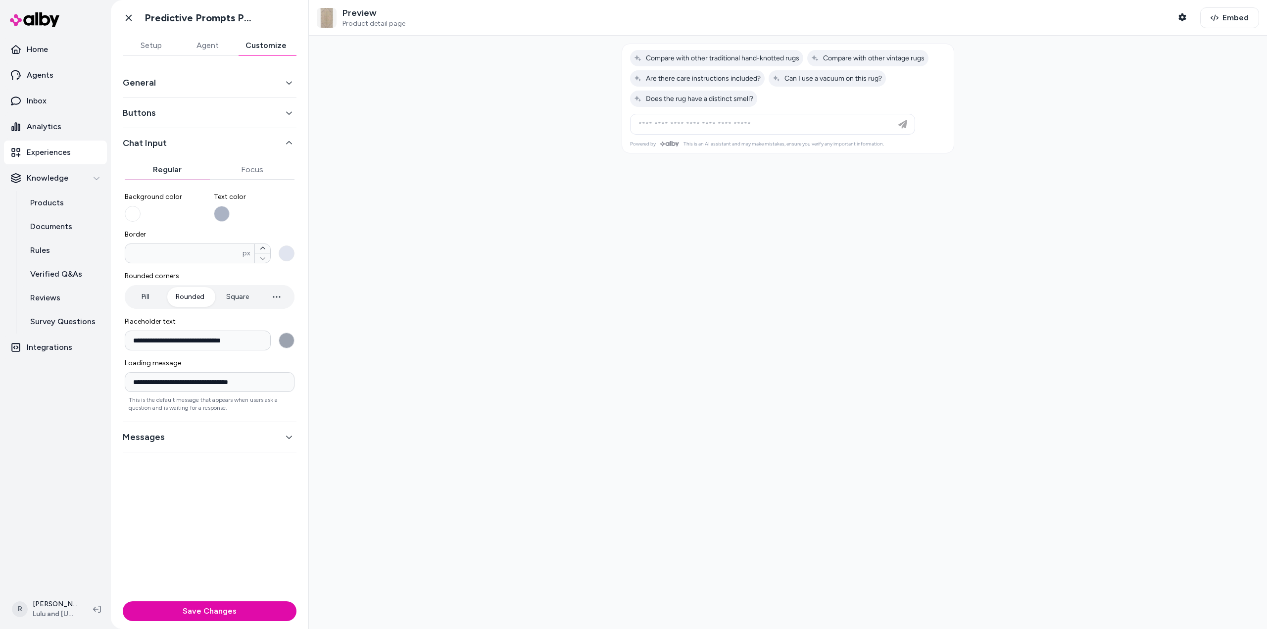
click at [288, 438] on icon "button" at bounding box center [289, 437] width 6 height 3
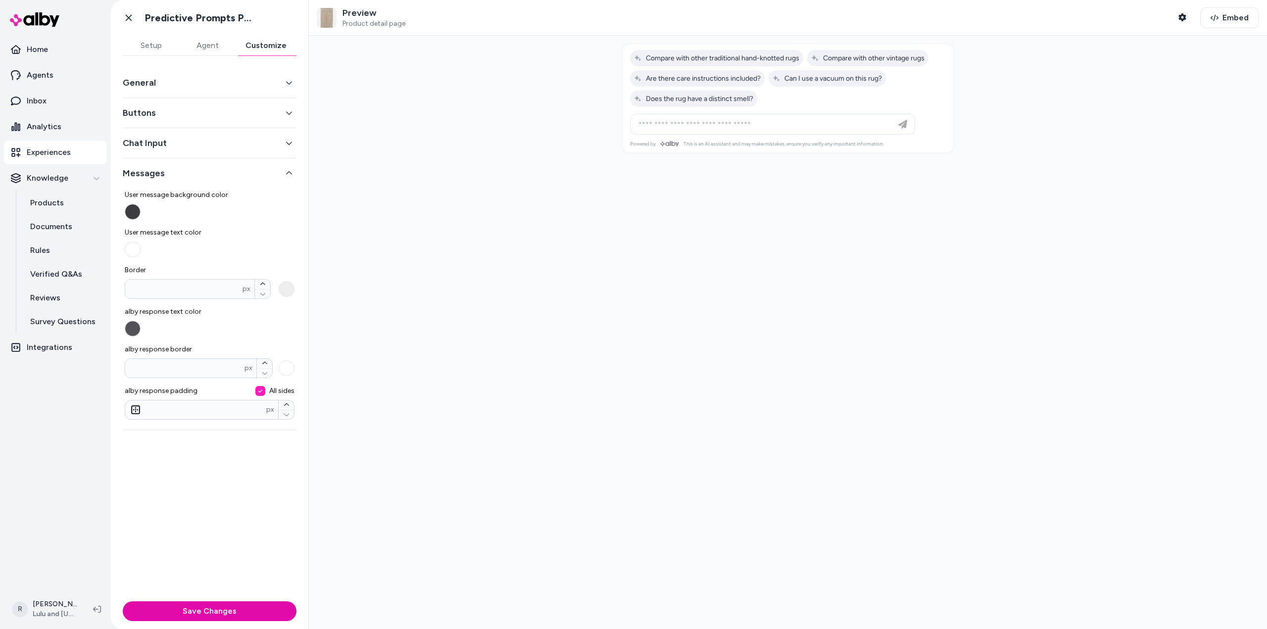
click at [287, 82] on icon "button" at bounding box center [289, 82] width 7 height 7
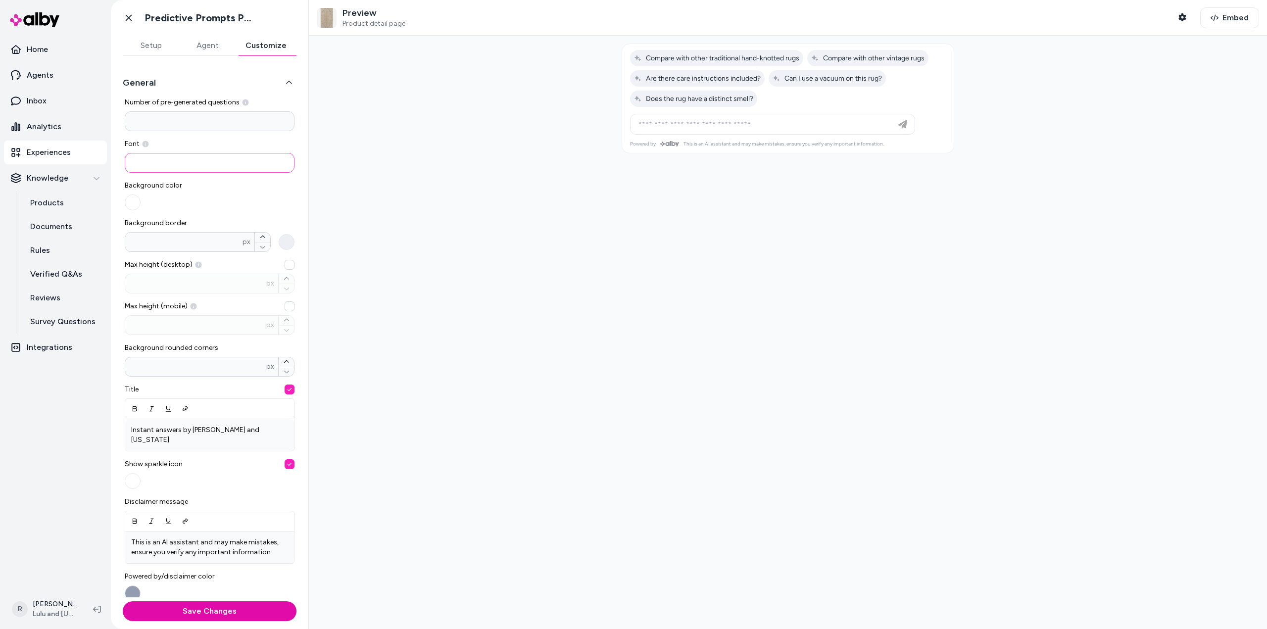
click at [201, 163] on input at bounding box center [210, 163] width 170 height 20
paste input "*******"
type input "*******"
click at [131, 205] on button "button" at bounding box center [133, 203] width 16 height 16
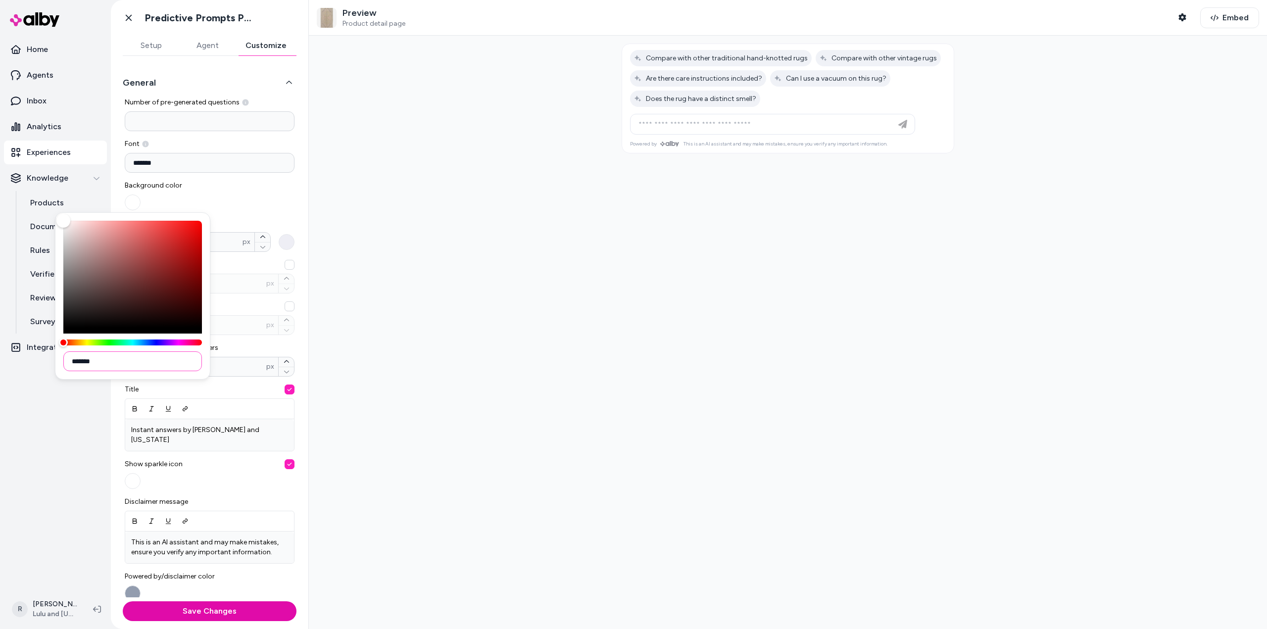
drag, startPoint x: 103, startPoint y: 363, endPoint x: 56, endPoint y: 357, distance: 47.4
click at [56, 357] on div "*******" at bounding box center [132, 295] width 155 height 167
paste input
click at [68, 361] on input "*******" at bounding box center [132, 361] width 139 height 20
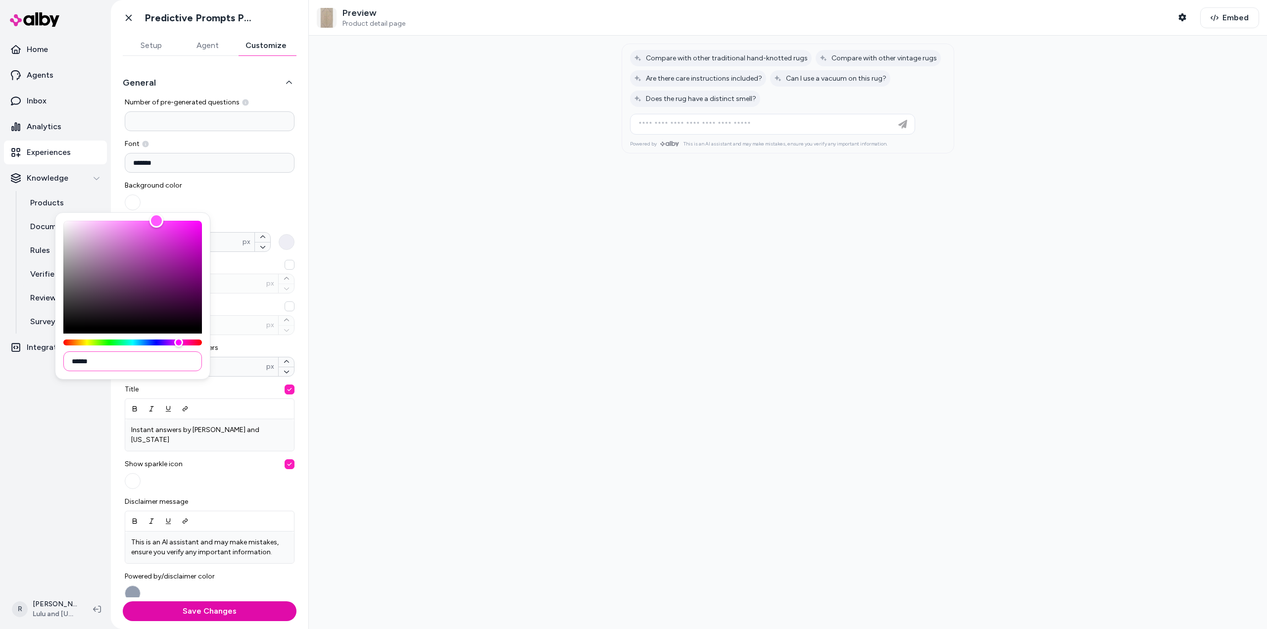
type input "******"
click at [250, 195] on div "Background color" at bounding box center [210, 196] width 170 height 30
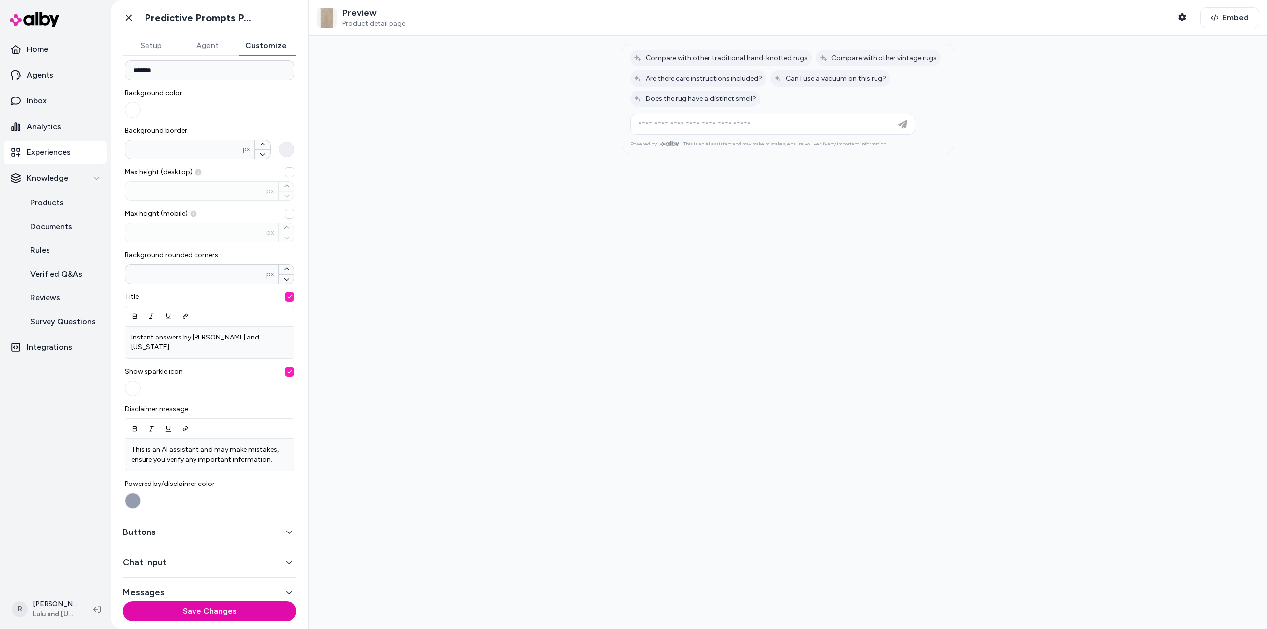
scroll to position [93, 0]
click at [285, 296] on button "button" at bounding box center [290, 297] width 10 height 10
click at [286, 366] on button "button" at bounding box center [290, 371] width 10 height 10
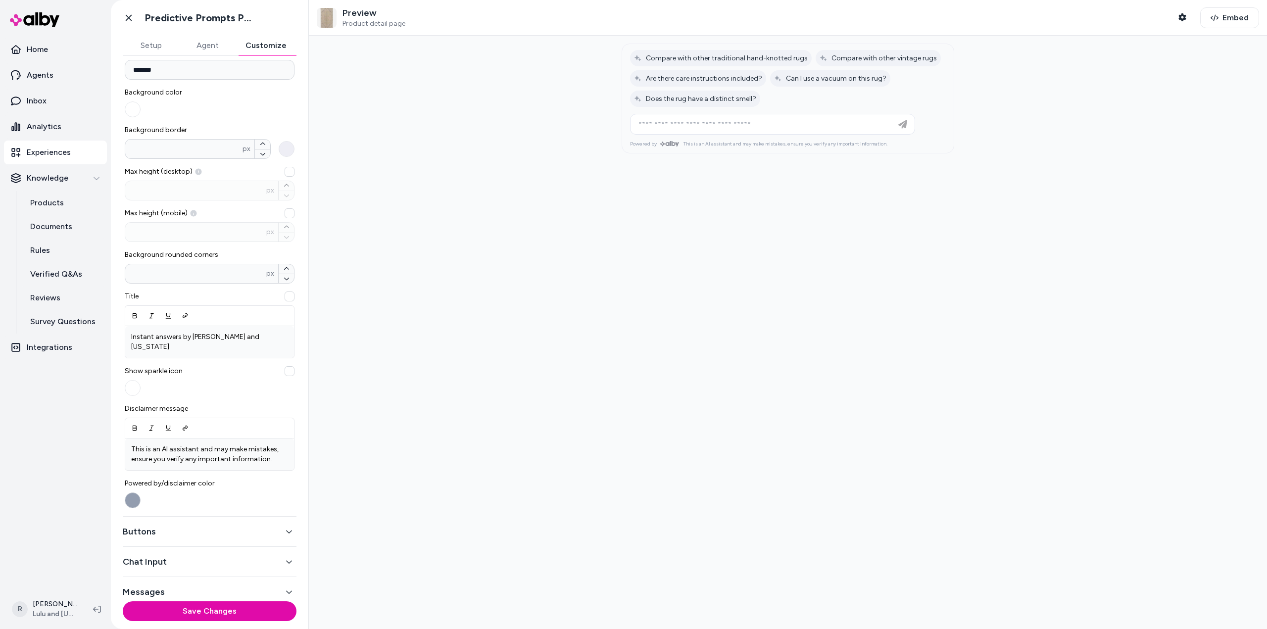
click at [134, 492] on button "Powered by/disclaimer color" at bounding box center [133, 500] width 16 height 16
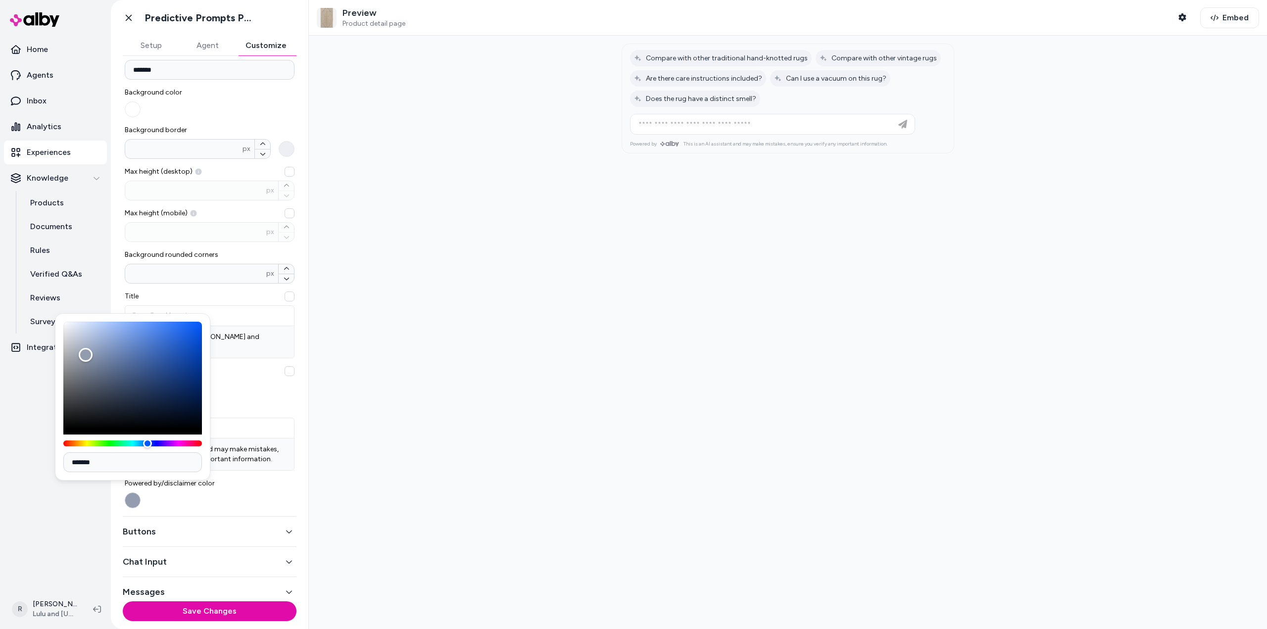
click at [134, 492] on button "Powered by/disclaimer color" at bounding box center [133, 500] width 16 height 16
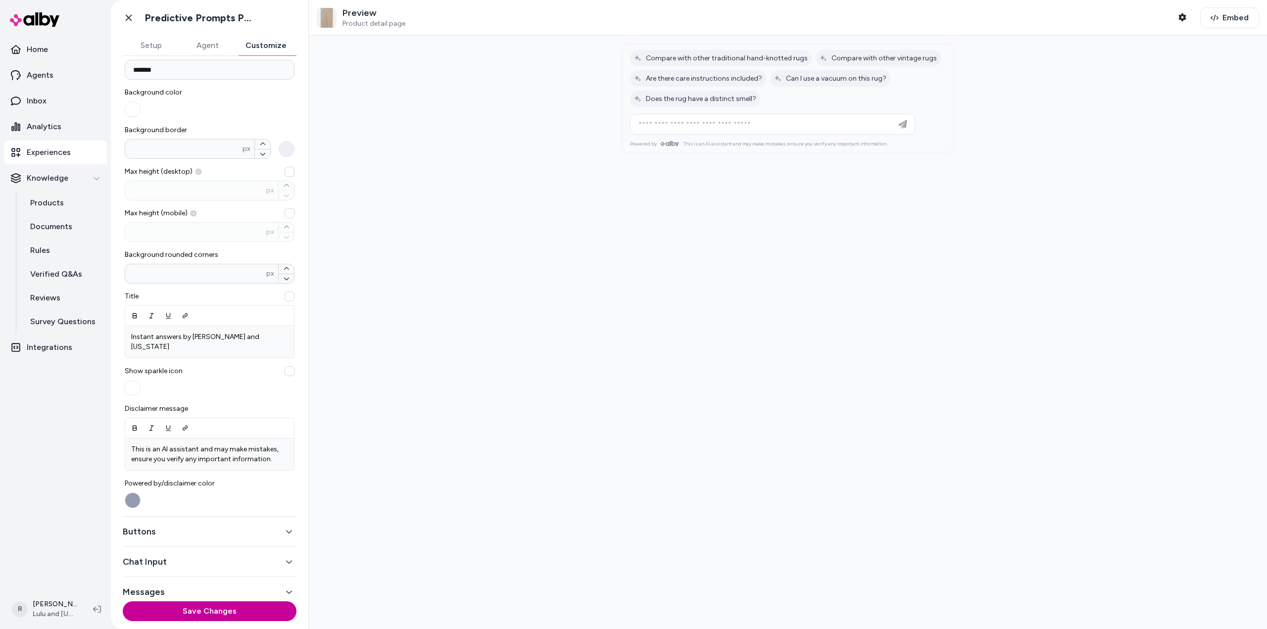
click at [220, 610] on button "Save Changes" at bounding box center [210, 611] width 174 height 20
click at [652, 58] on span "Compare with other traditional hand-knotted rugs" at bounding box center [716, 58] width 165 height 8
type input "**********"
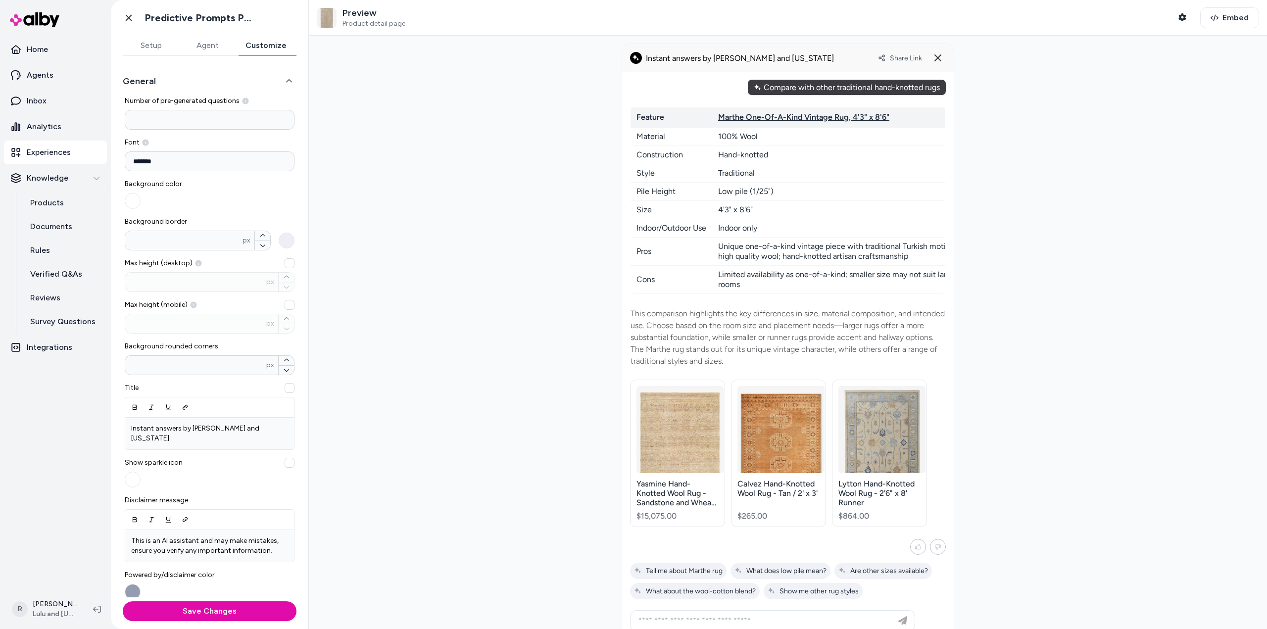
scroll to position [0, 0]
drag, startPoint x: 171, startPoint y: 163, endPoint x: 111, endPoint y: 164, distance: 60.4
click at [111, 164] on div "General Number of pre-generated questions * Font ******* Background color Backg…" at bounding box center [209, 326] width 197 height 541
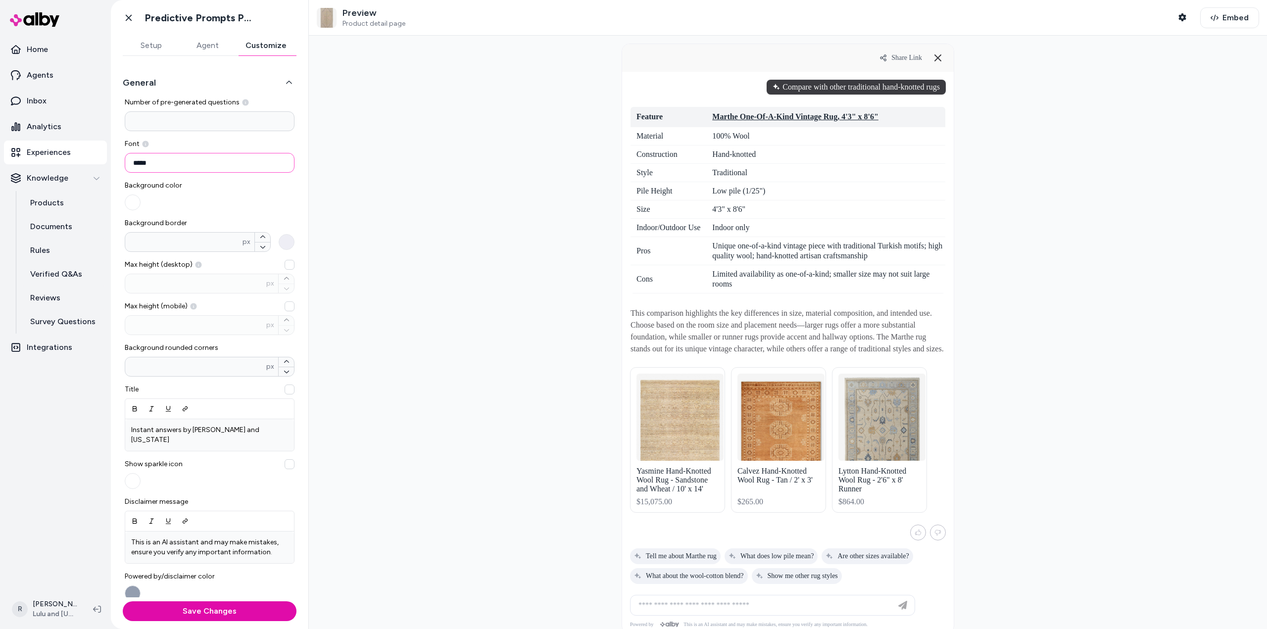
drag, startPoint x: 150, startPoint y: 164, endPoint x: 114, endPoint y: 167, distance: 36.7
click at [114, 167] on div "General Number of pre-generated questions * Font ***** Background color Backgro…" at bounding box center [209, 326] width 197 height 541
type input "*****"
click at [77, 168] on section "Home Agents Inbox Analytics Experiences Knowledge Products Documents Rules Veri…" at bounding box center [633, 314] width 1267 height 629
click at [150, 163] on input "*****" at bounding box center [210, 163] width 170 height 20
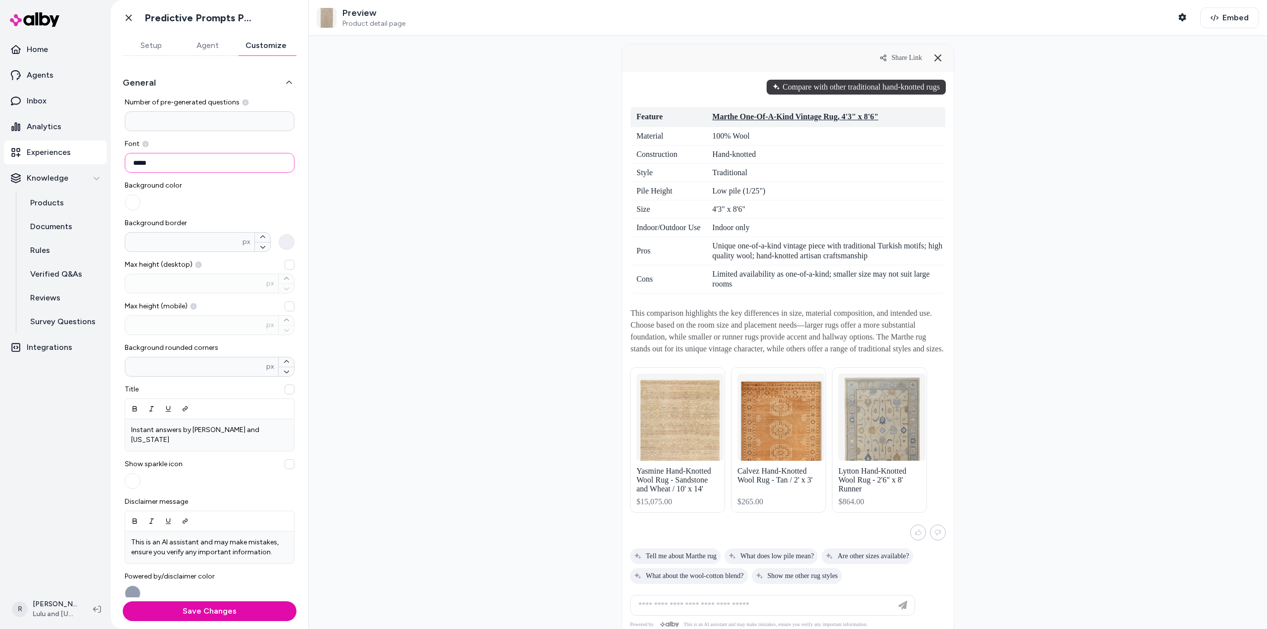
drag, startPoint x: 150, startPoint y: 163, endPoint x: 133, endPoint y: 166, distance: 17.6
click at [133, 166] on input "*****" at bounding box center [210, 163] width 170 height 20
type input "*"
